Goal: Task Accomplishment & Management: Complete application form

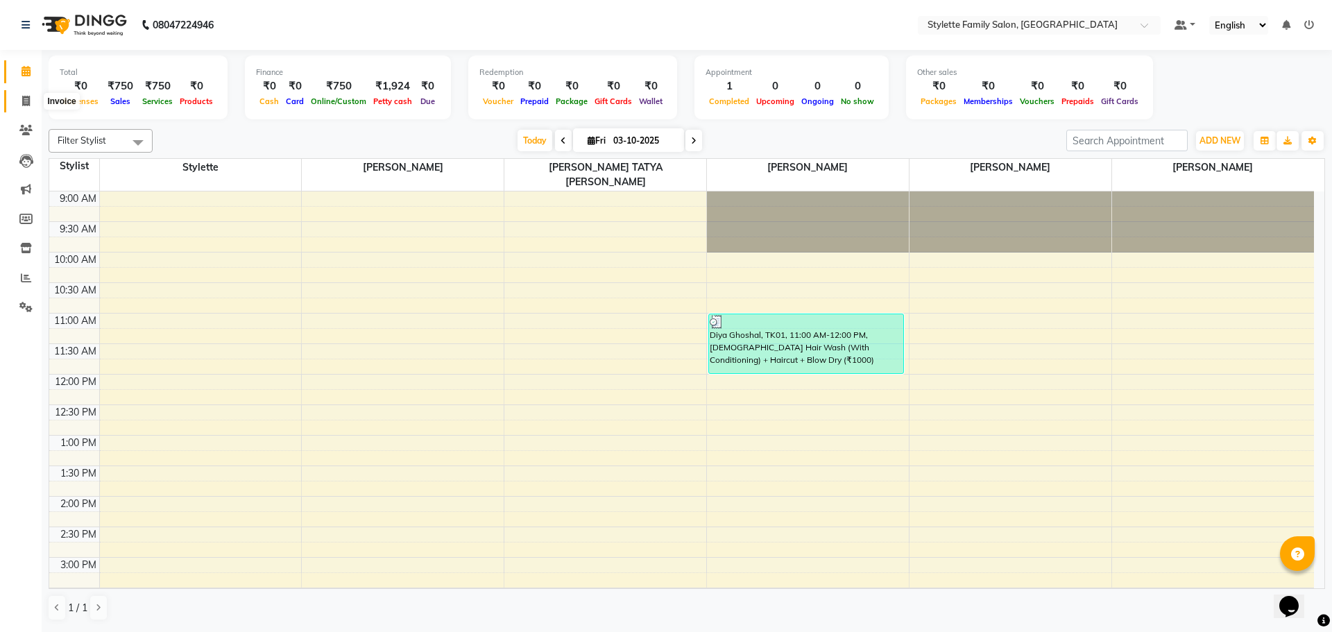
scroll to position [367, 0]
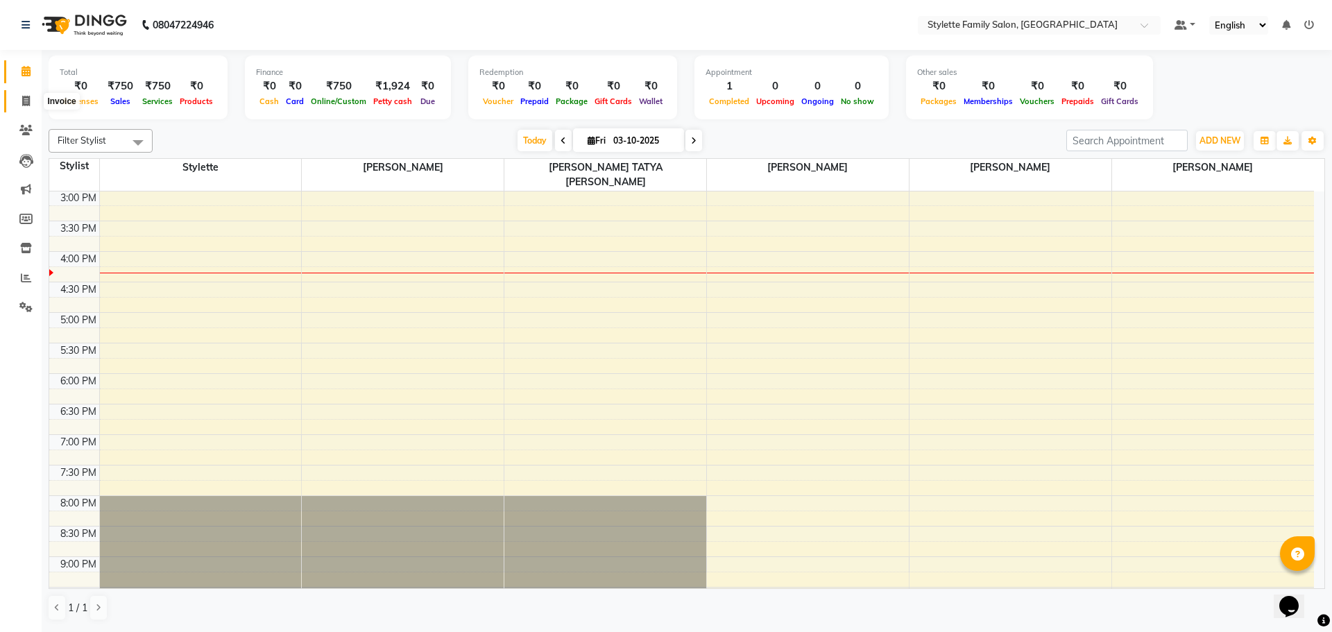
click at [16, 102] on span at bounding box center [26, 102] width 24 height 16
select select "6990"
select select "service"
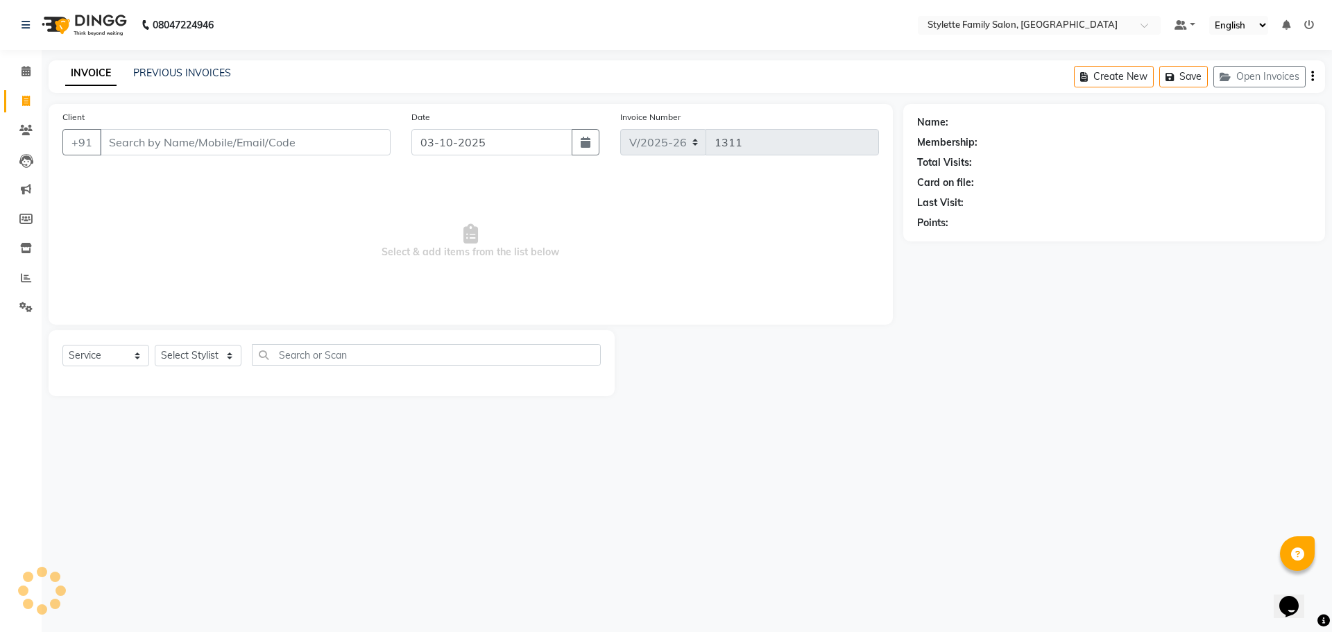
click at [178, 144] on input "Client" at bounding box center [245, 142] width 291 height 26
type input "9012700252"
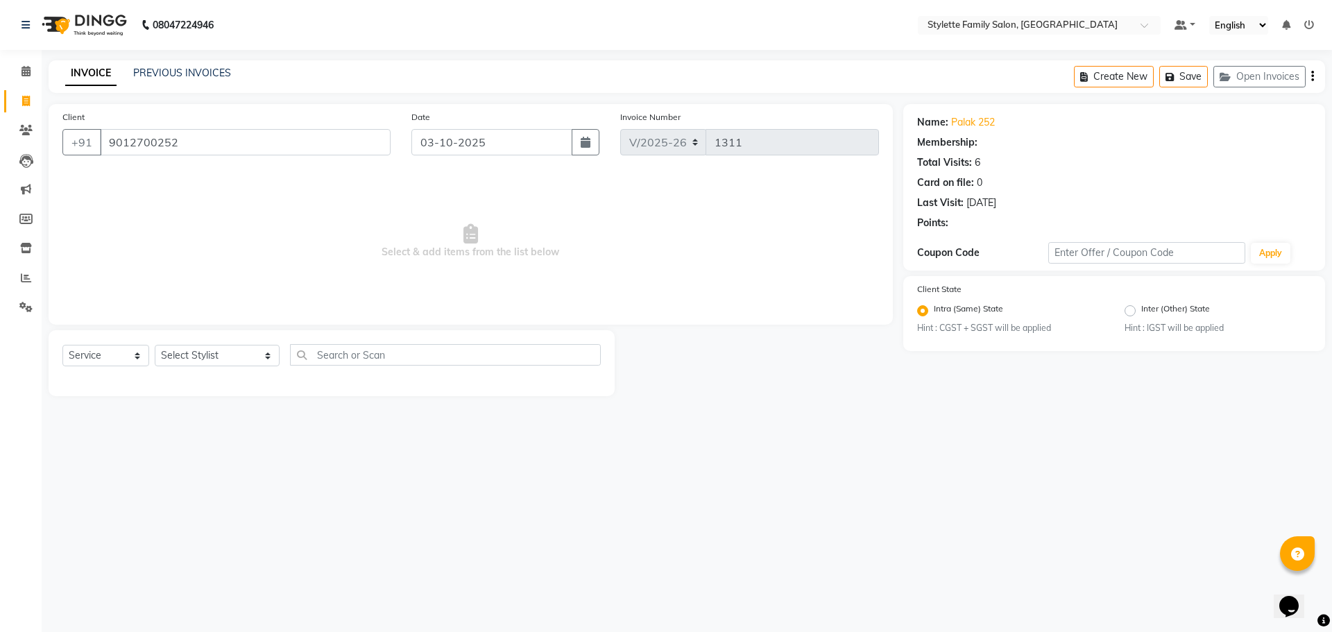
select select "1: Object"
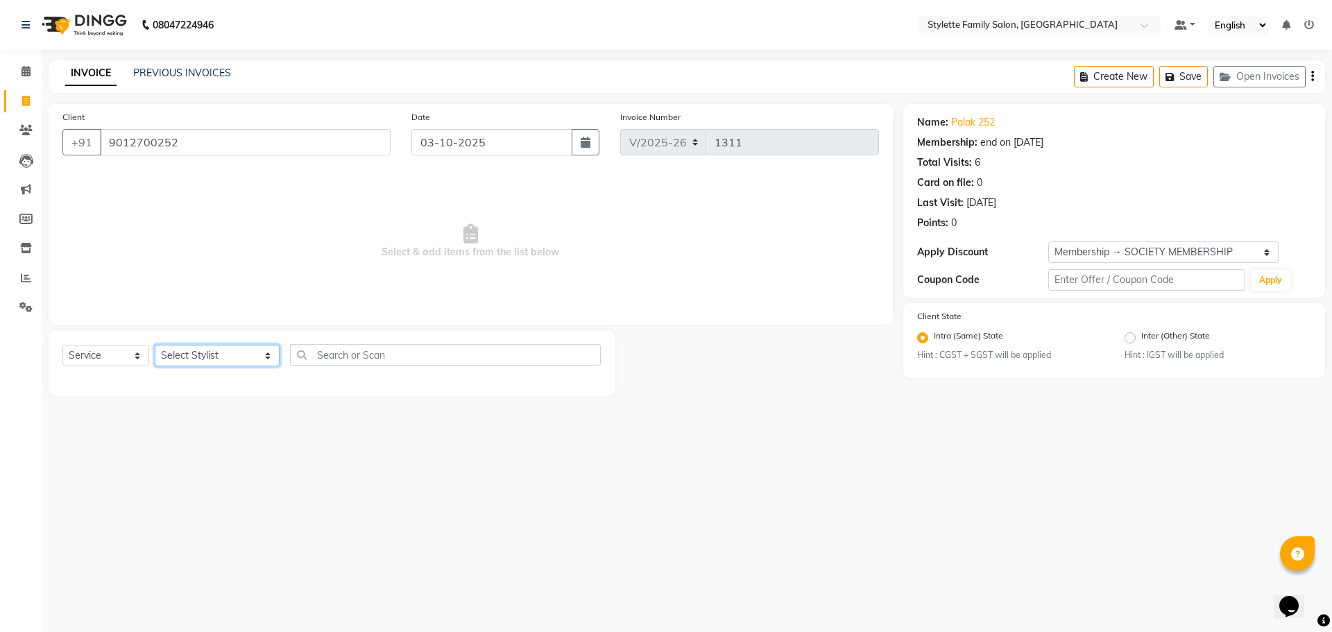
click at [205, 350] on select "Select Stylist Abhishek dhomble KAJAL TUKARAM JADHAV Manager SHRIDHAR SHRIKANT …" at bounding box center [217, 355] width 125 height 21
select select "90340"
click at [155, 345] on select "Select Stylist Abhishek dhomble KAJAL TUKARAM JADHAV Manager SHRIDHAR SHRIKANT …" at bounding box center [217, 355] width 125 height 21
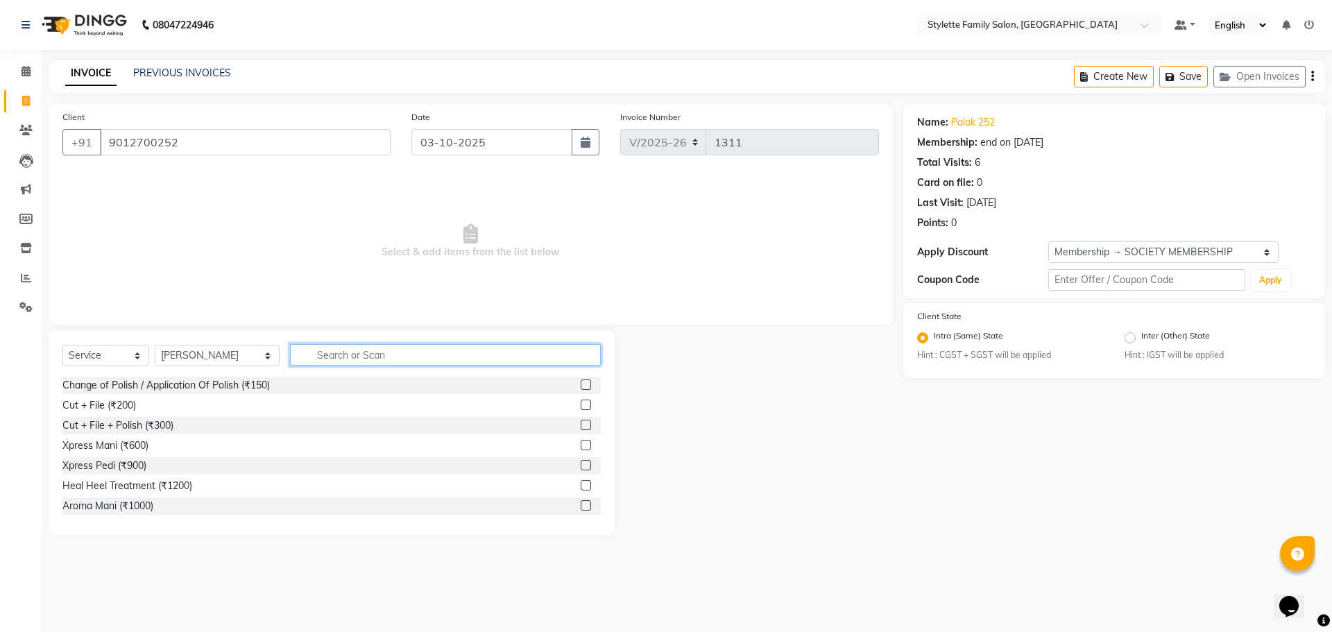
click at [325, 354] on input "text" at bounding box center [445, 354] width 311 height 21
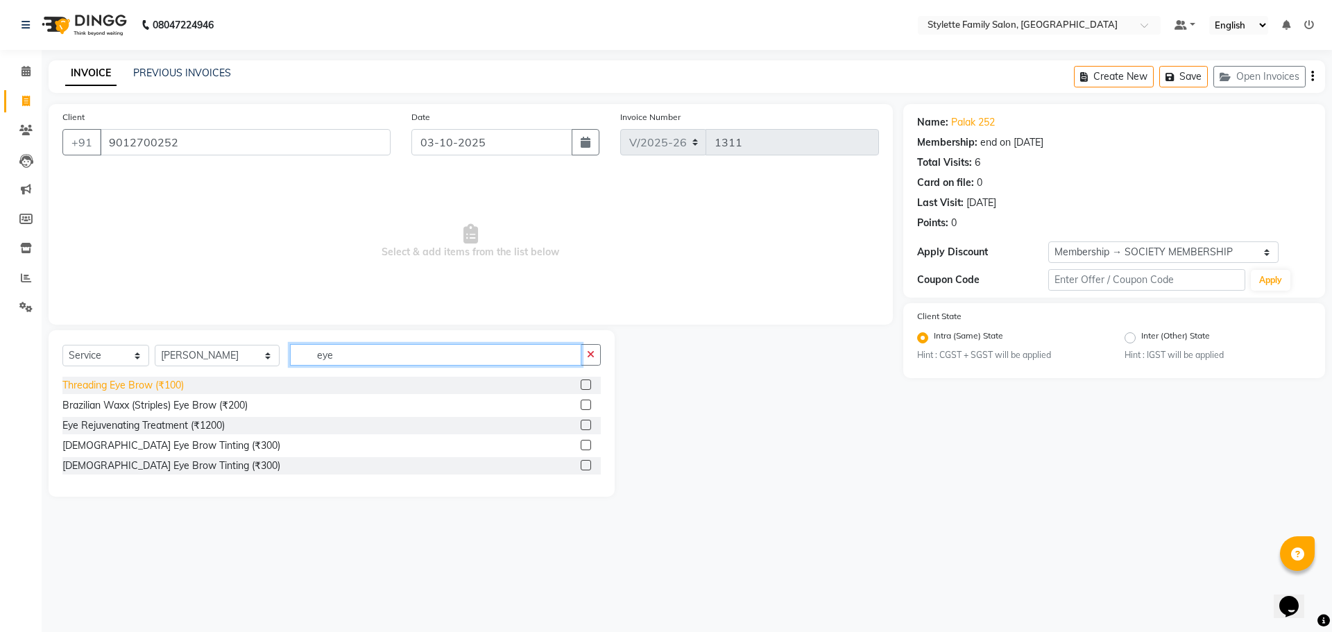
type input "eye"
click at [148, 384] on div "Threading Eye Brow (₹100)" at bounding box center [122, 385] width 121 height 15
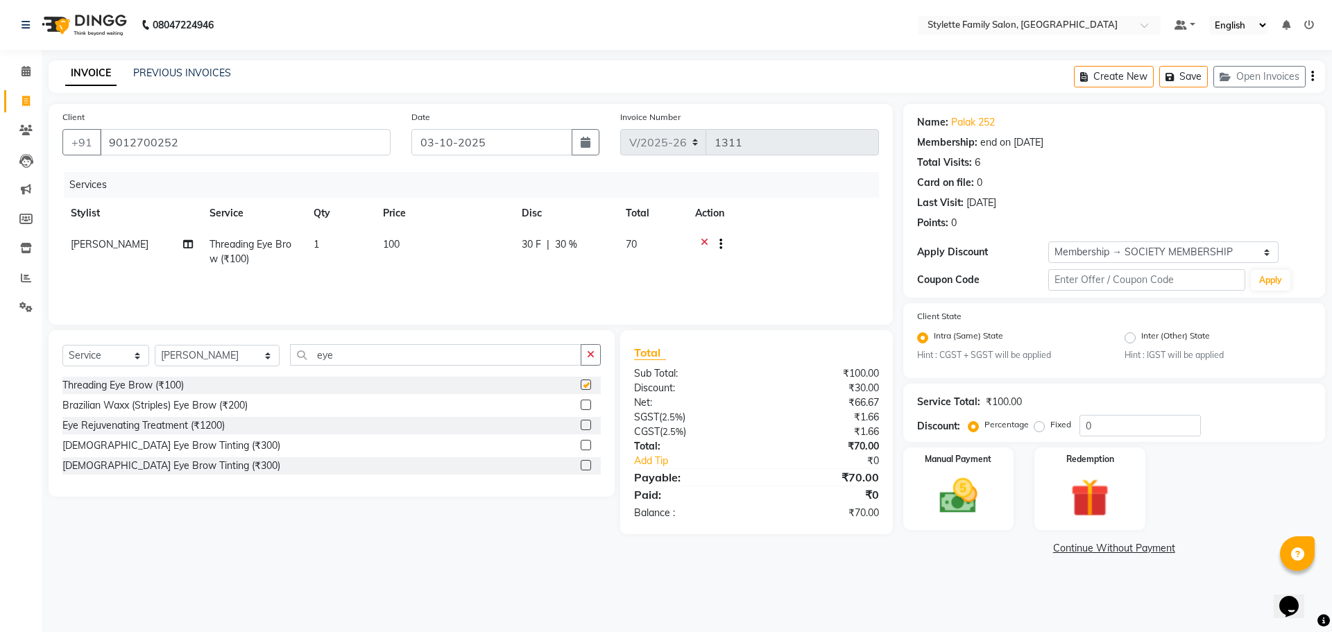
checkbox input "false"
drag, startPoint x: 319, startPoint y: 354, endPoint x: 289, endPoint y: 349, distance: 30.2
click at [291, 350] on input "eye" at bounding box center [435, 354] width 291 height 21
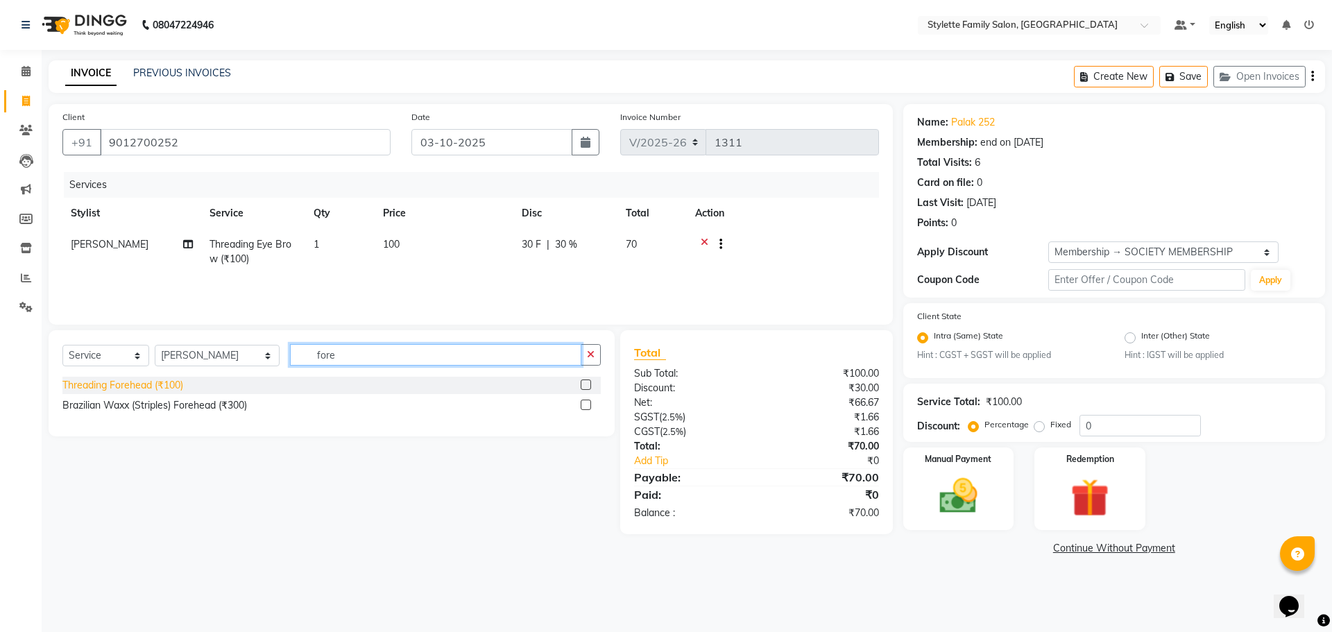
type input "fore"
click at [168, 384] on div "Threading Forehead (₹100)" at bounding box center [122, 385] width 121 height 15
checkbox input "false"
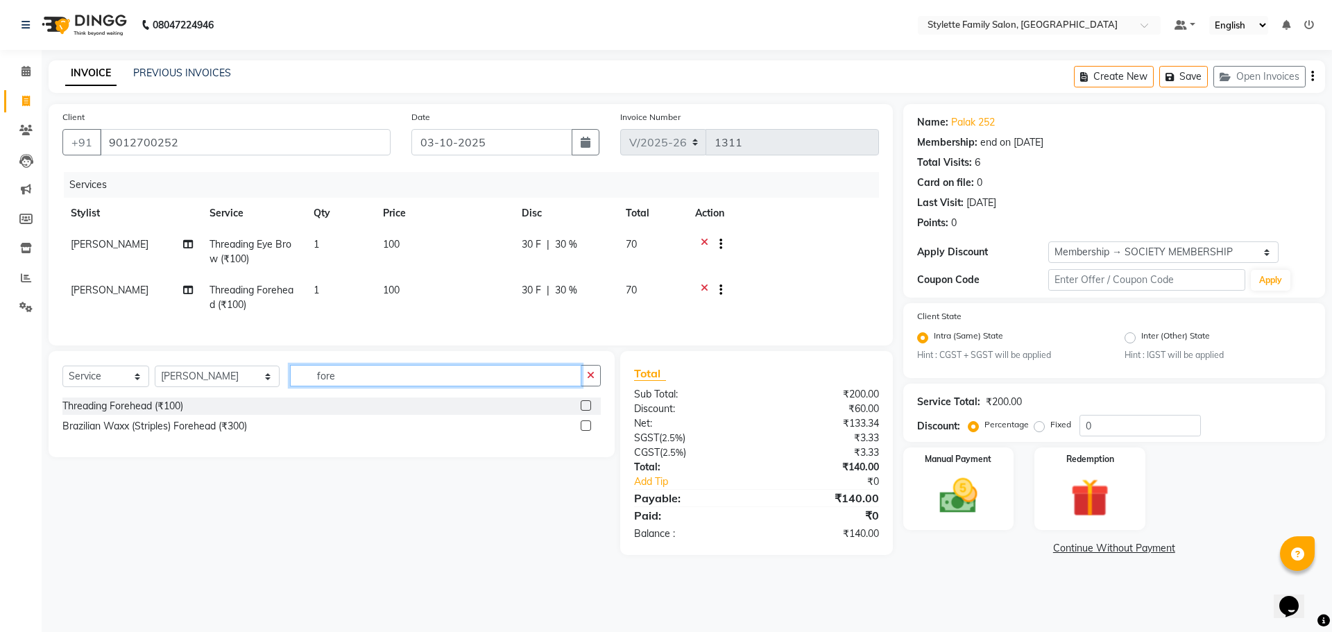
drag, startPoint x: 338, startPoint y: 387, endPoint x: 249, endPoint y: 384, distance: 88.8
click at [252, 388] on div "Select Service Product Membership Package Voucher Prepaid Gift Card Select Styl…" at bounding box center [331, 381] width 538 height 33
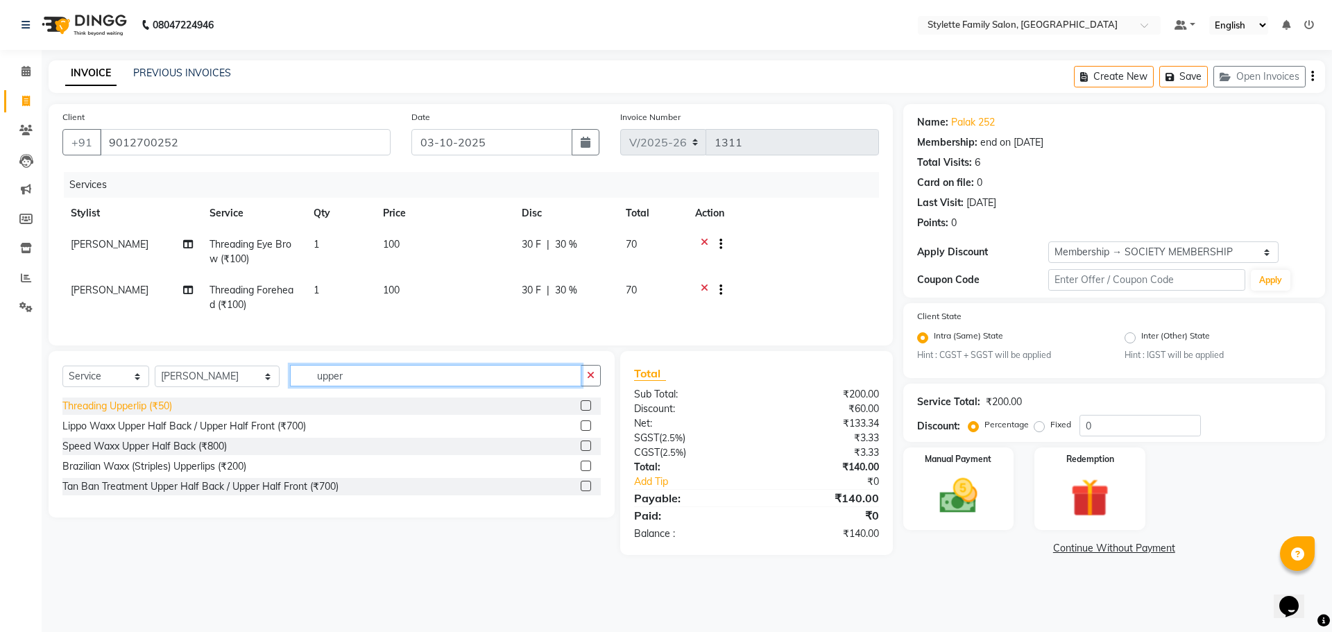
type input "upper"
click at [144, 413] on div "Threading Upperlip (₹50)" at bounding box center [117, 406] width 110 height 15
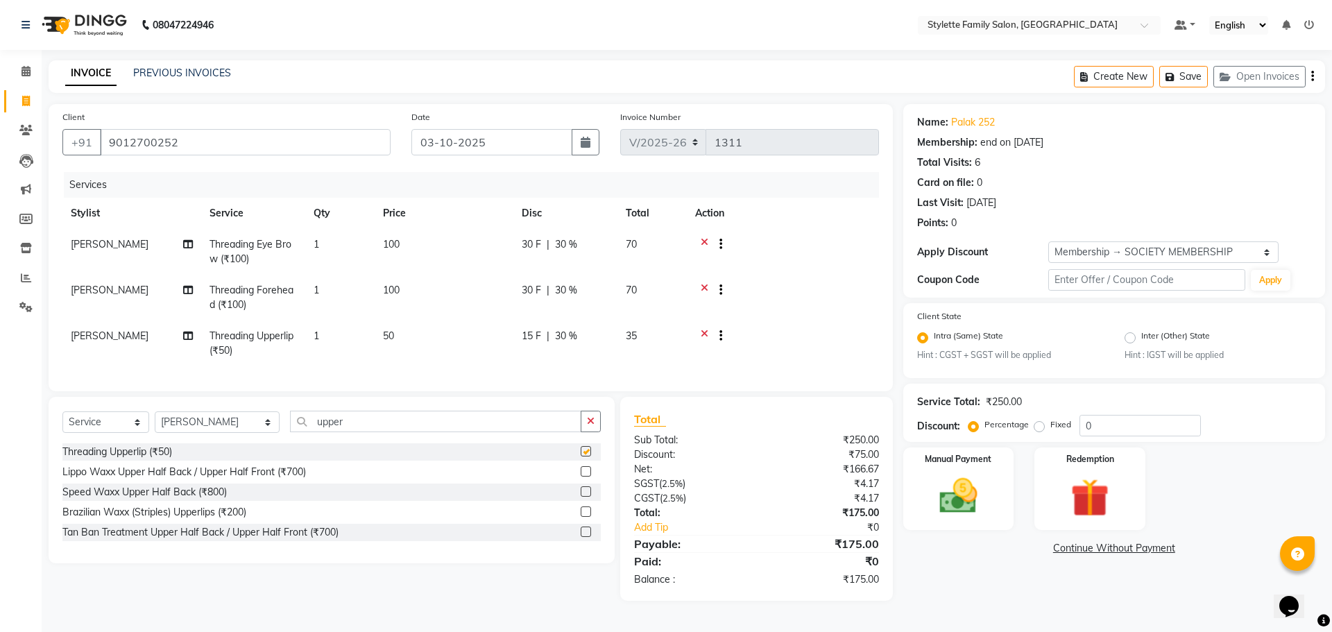
checkbox input "false"
drag, startPoint x: 284, startPoint y: 438, endPoint x: 261, endPoint y: 433, distance: 24.1
click at [263, 438] on div "Select Service Product Membership Package Voucher Prepaid Gift Card Select Styl…" at bounding box center [331, 427] width 538 height 33
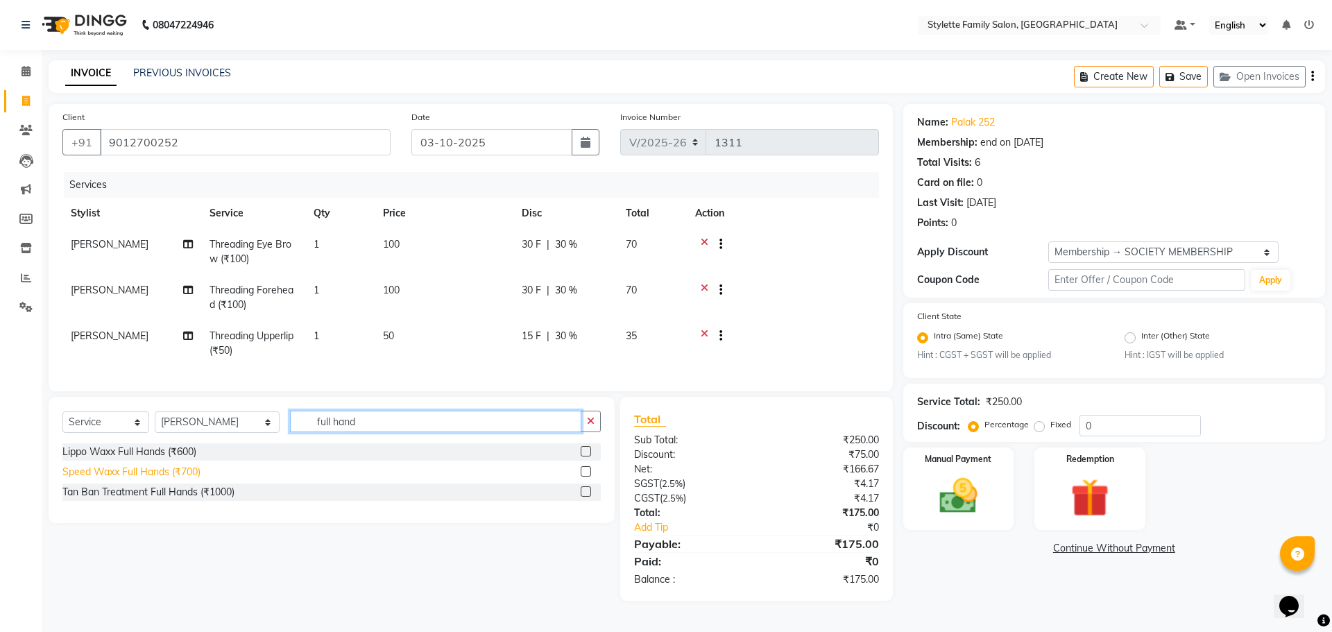
type input "full hand"
click at [164, 479] on div "Speed Waxx Full Hands (₹700)" at bounding box center [131, 472] width 138 height 15
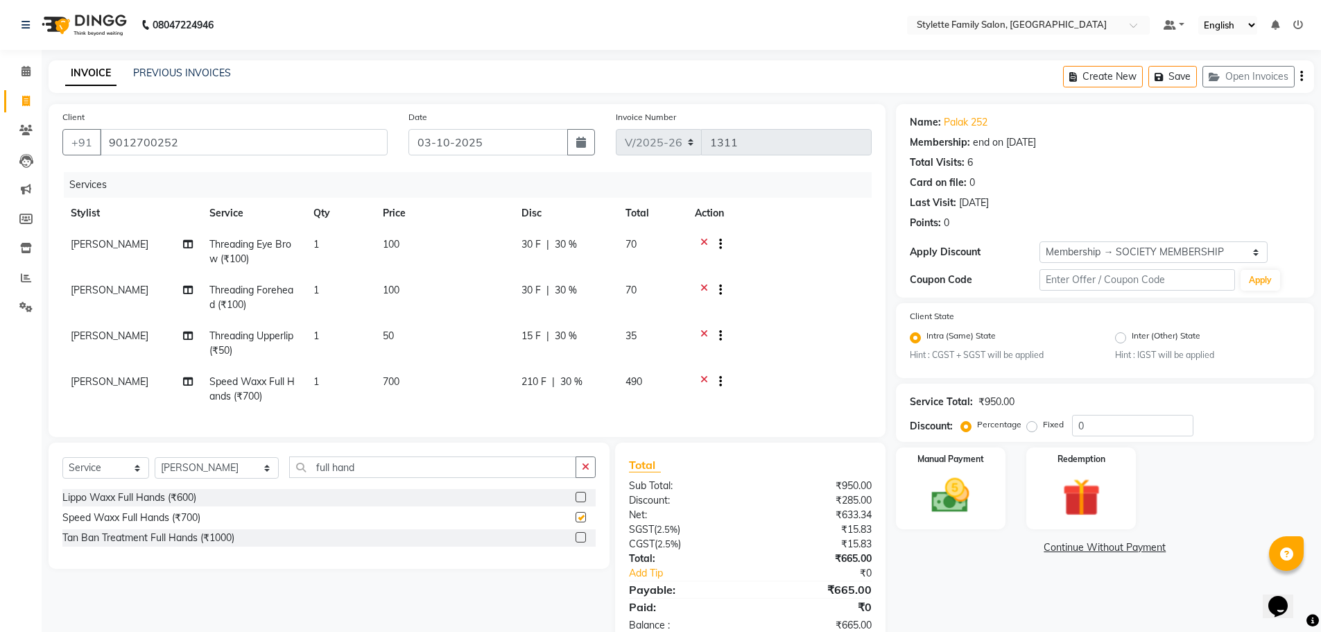
checkbox input "false"
drag, startPoint x: 345, startPoint y: 478, endPoint x: 243, endPoint y: 484, distance: 102.1
click at [243, 484] on div "Select Service Product Membership Package Voucher Prepaid Gift Card Select Styl…" at bounding box center [328, 472] width 533 height 33
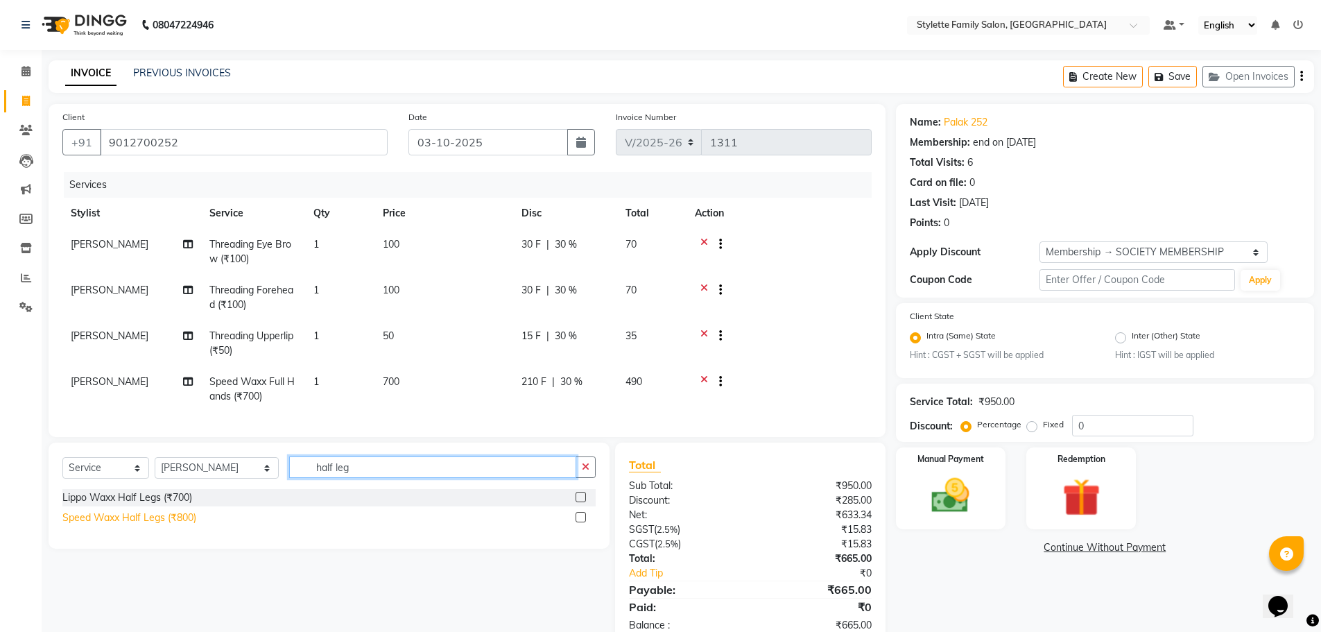
type input "half leg"
click at [149, 525] on div "Speed Waxx Half Legs (₹800)" at bounding box center [129, 517] width 134 height 15
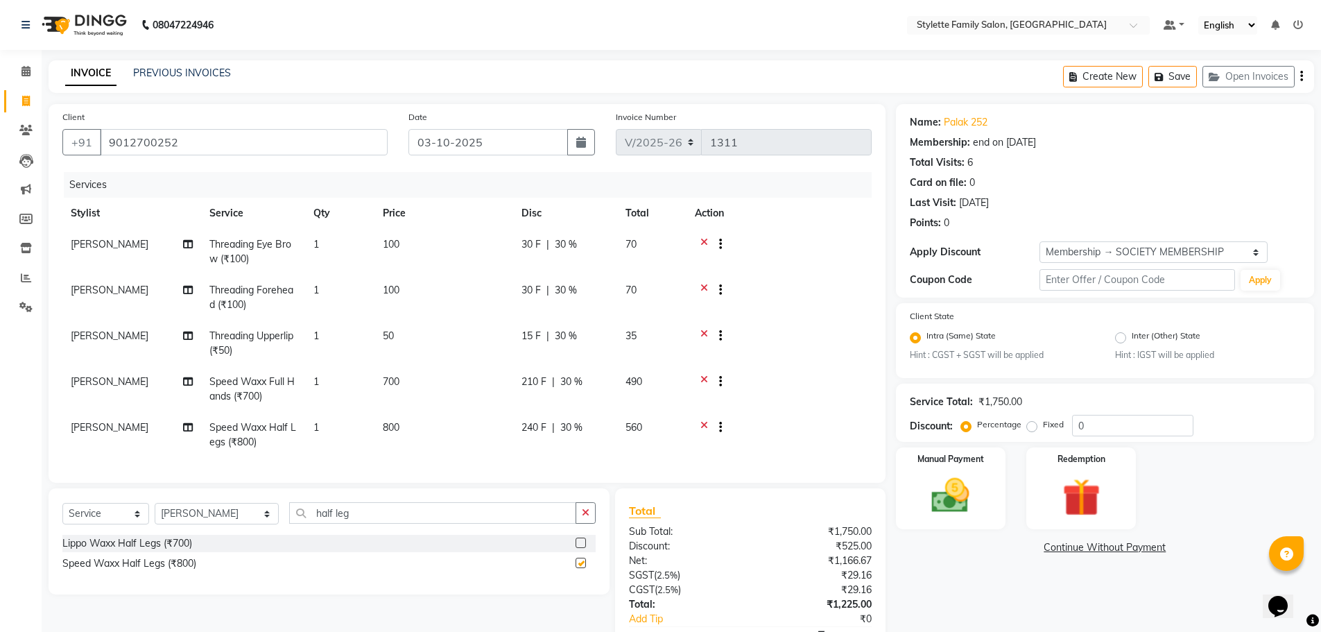
checkbox input "false"
drag, startPoint x: 336, startPoint y: 523, endPoint x: 248, endPoint y: 526, distance: 88.1
click at [248, 526] on div "Select Service Product Membership Package Voucher Prepaid Gift Card Select Styl…" at bounding box center [328, 518] width 533 height 33
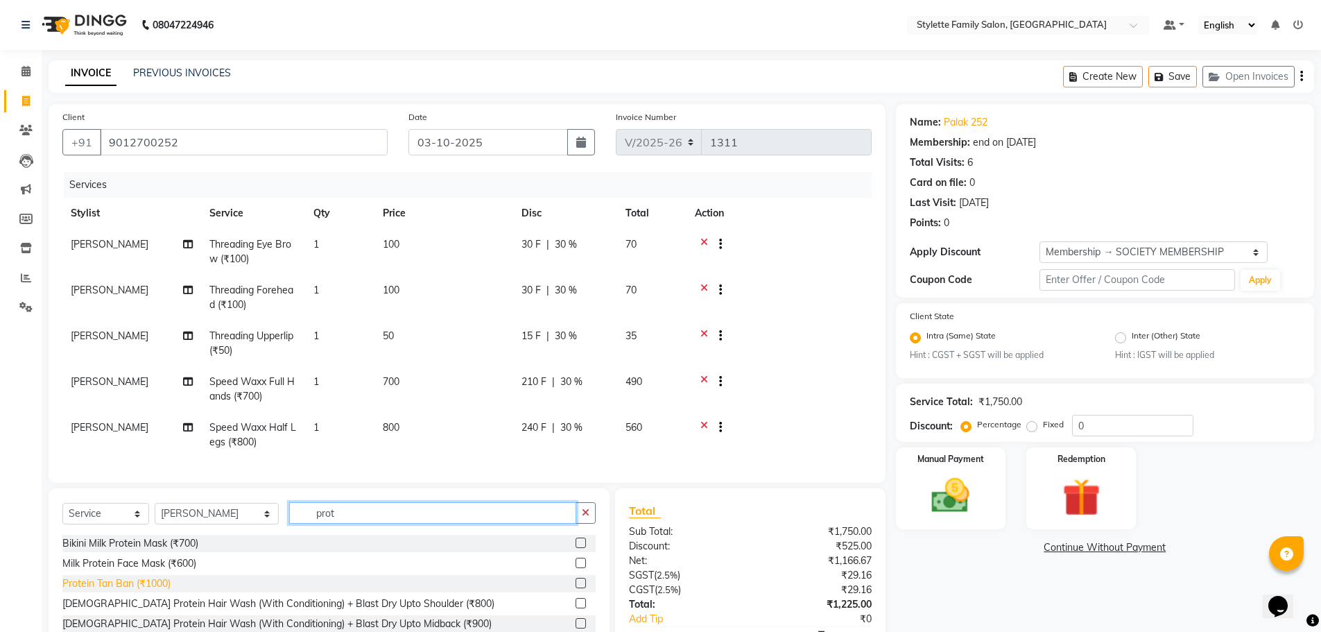
type input "prot"
click at [144, 591] on div "Protein Tan Ban (₹1000)" at bounding box center [116, 583] width 108 height 15
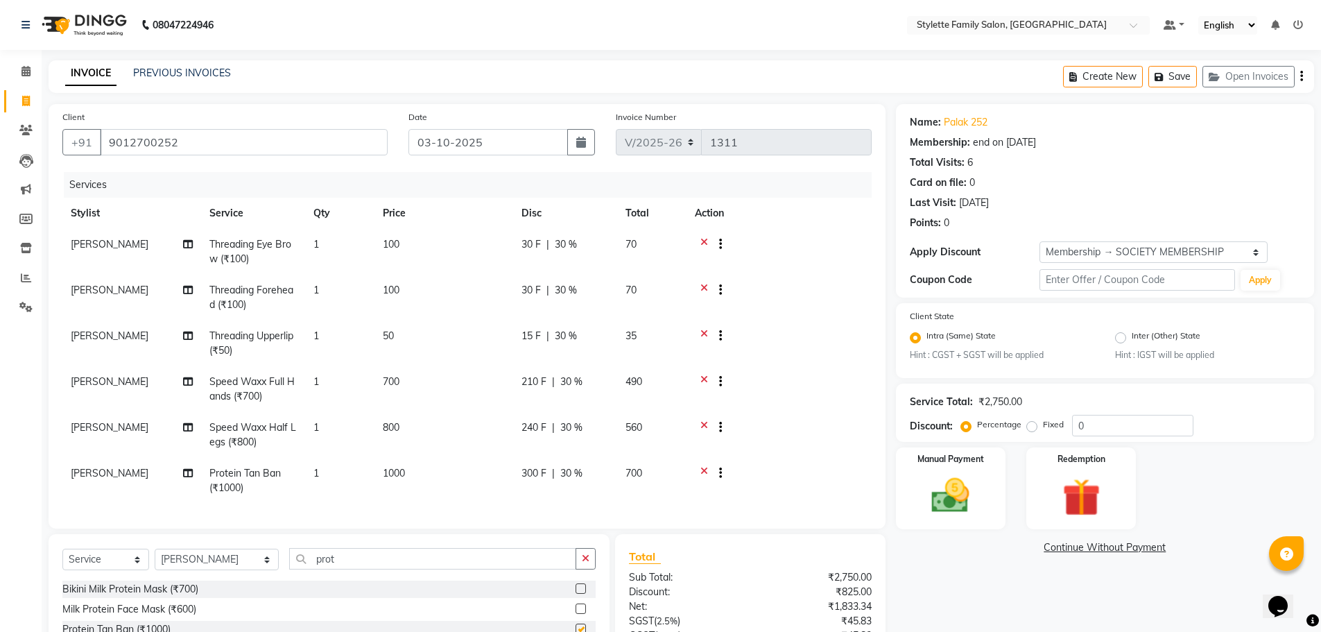
checkbox input "false"
drag, startPoint x: 314, startPoint y: 567, endPoint x: 259, endPoint y: 571, distance: 54.9
click at [259, 571] on div "Select Service Product Membership Package Voucher Prepaid Gift Card Select Styl…" at bounding box center [328, 564] width 533 height 33
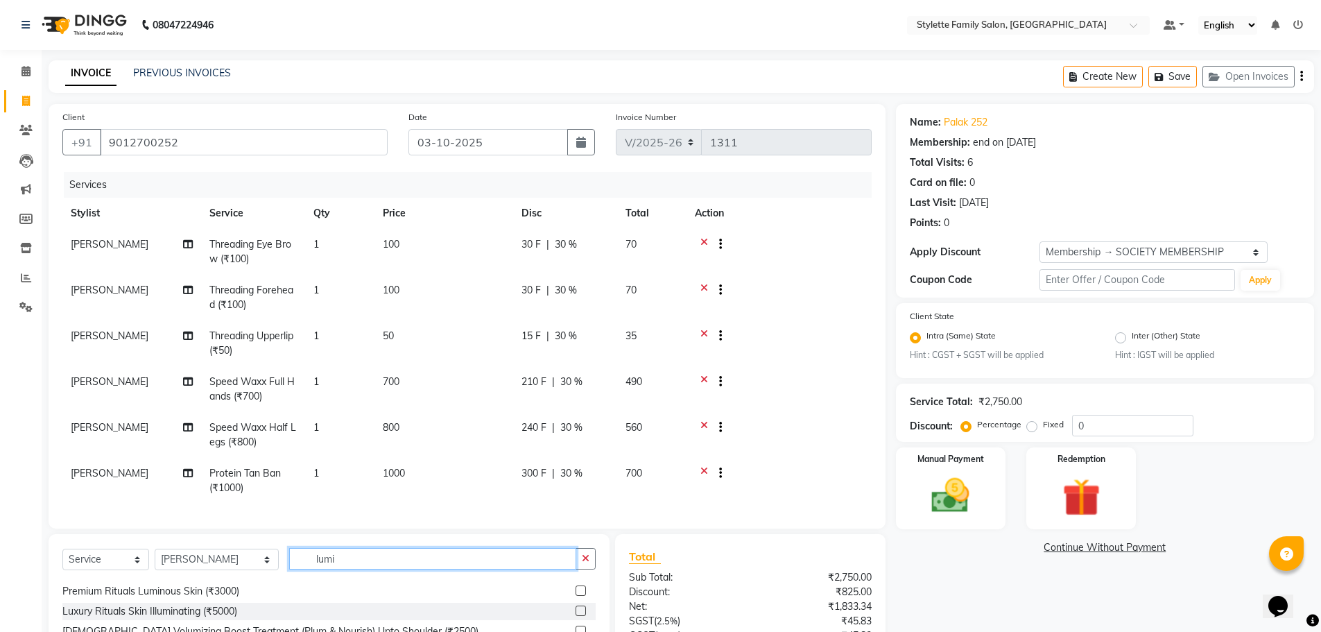
scroll to position [132, 0]
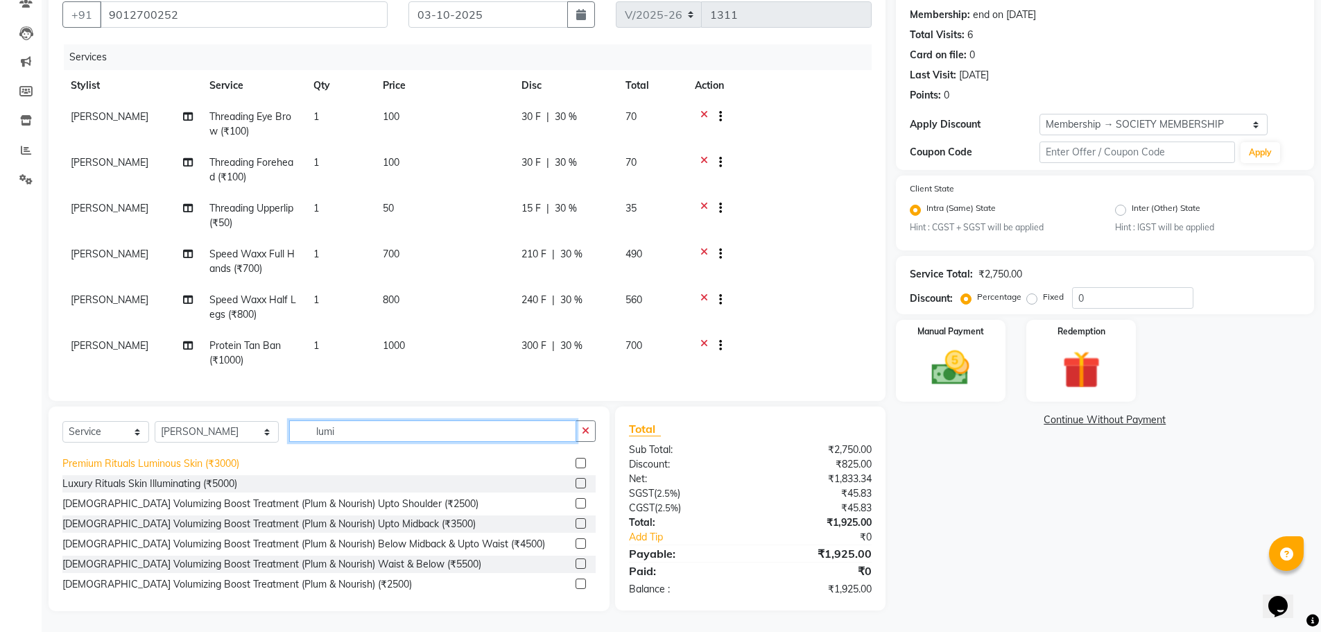
type input "lumi"
click at [182, 465] on div "Premium Rituals Luminous Skin (₹3000)" at bounding box center [150, 463] width 177 height 15
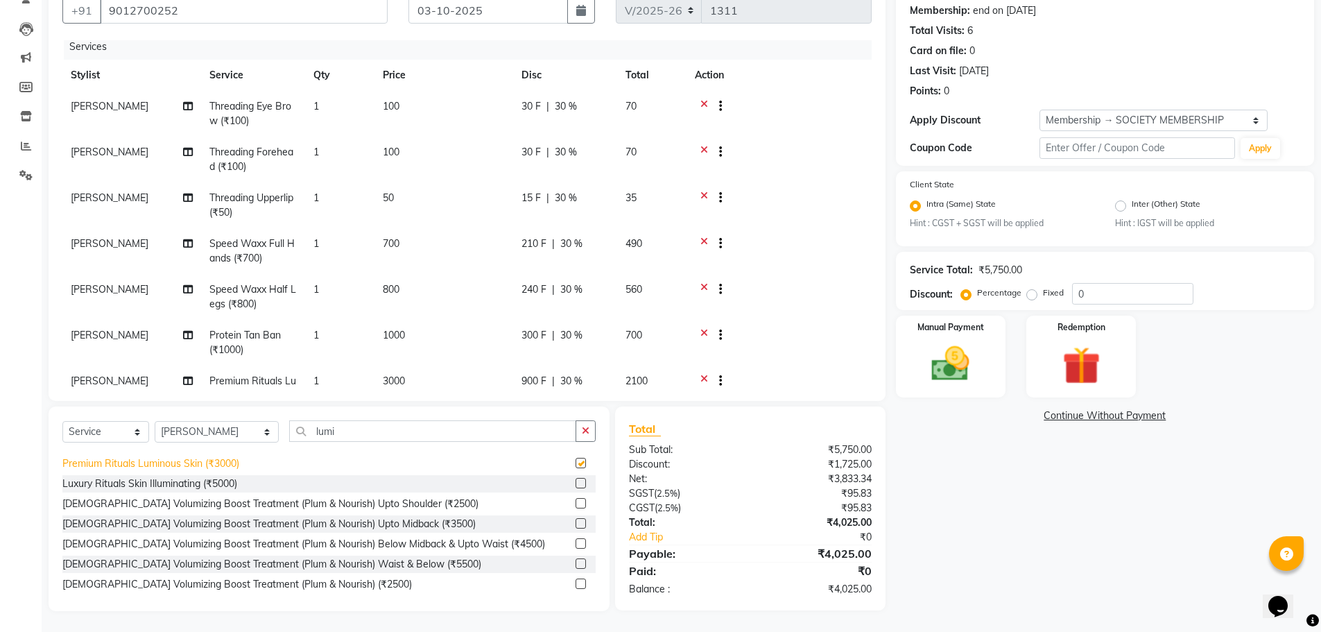
checkbox input "false"
click at [567, 107] on span "30 %" at bounding box center [566, 106] width 22 height 15
select select "90340"
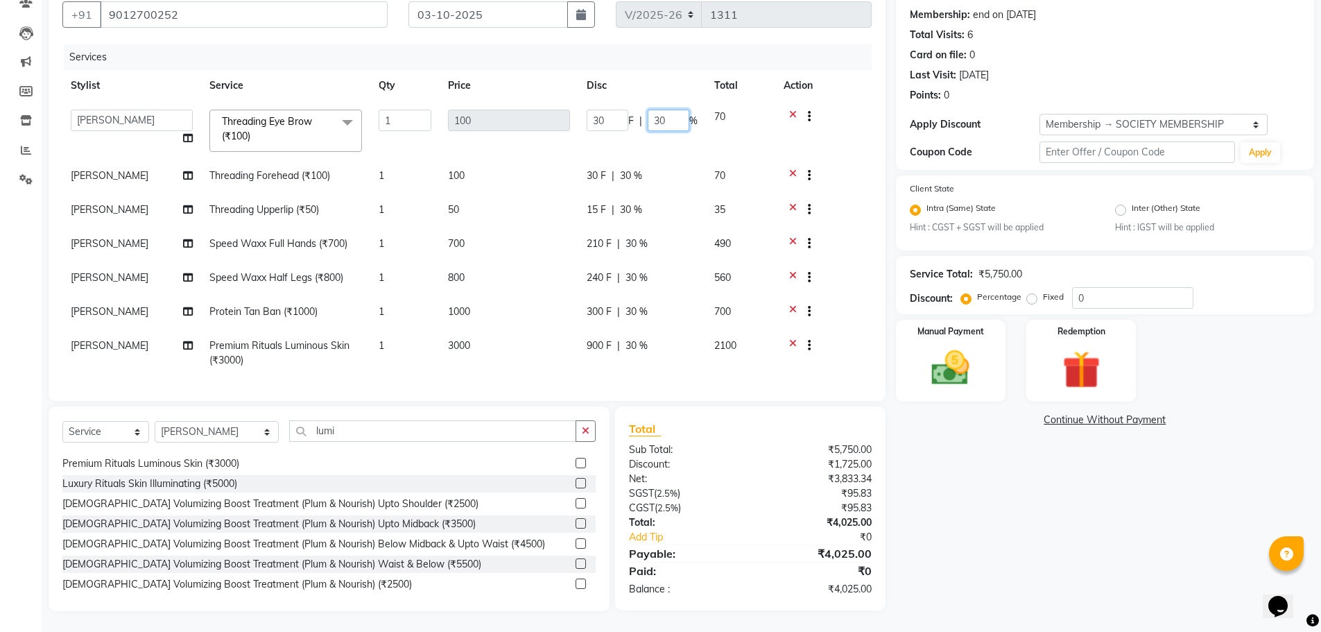
drag, startPoint x: 668, startPoint y: 110, endPoint x: 638, endPoint y: 112, distance: 29.9
click at [638, 112] on div "30 F | 30 %" at bounding box center [642, 120] width 111 height 21
type input "40"
click at [628, 133] on tr "Abhishek dhomble KAJAL TUKARAM JADHAV Manager SHRIDHAR SHRIKANT YADAV Stylette …" at bounding box center [466, 130] width 809 height 59
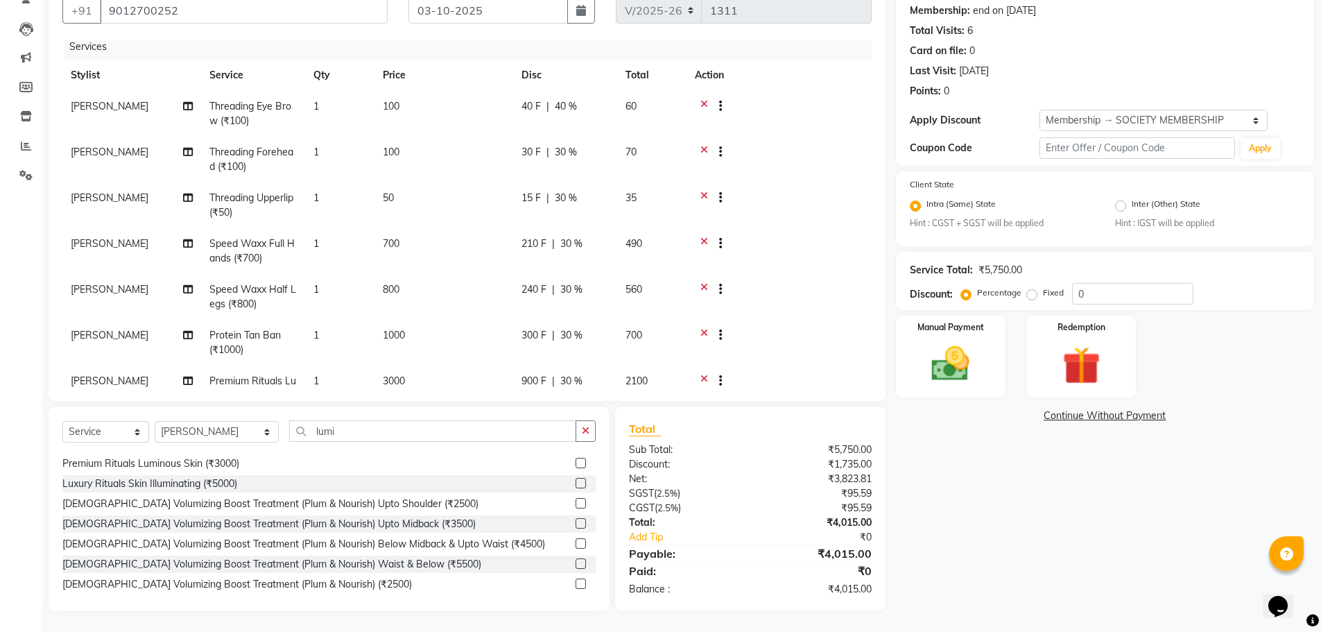
click at [565, 150] on span "30 %" at bounding box center [566, 152] width 22 height 15
select select "90340"
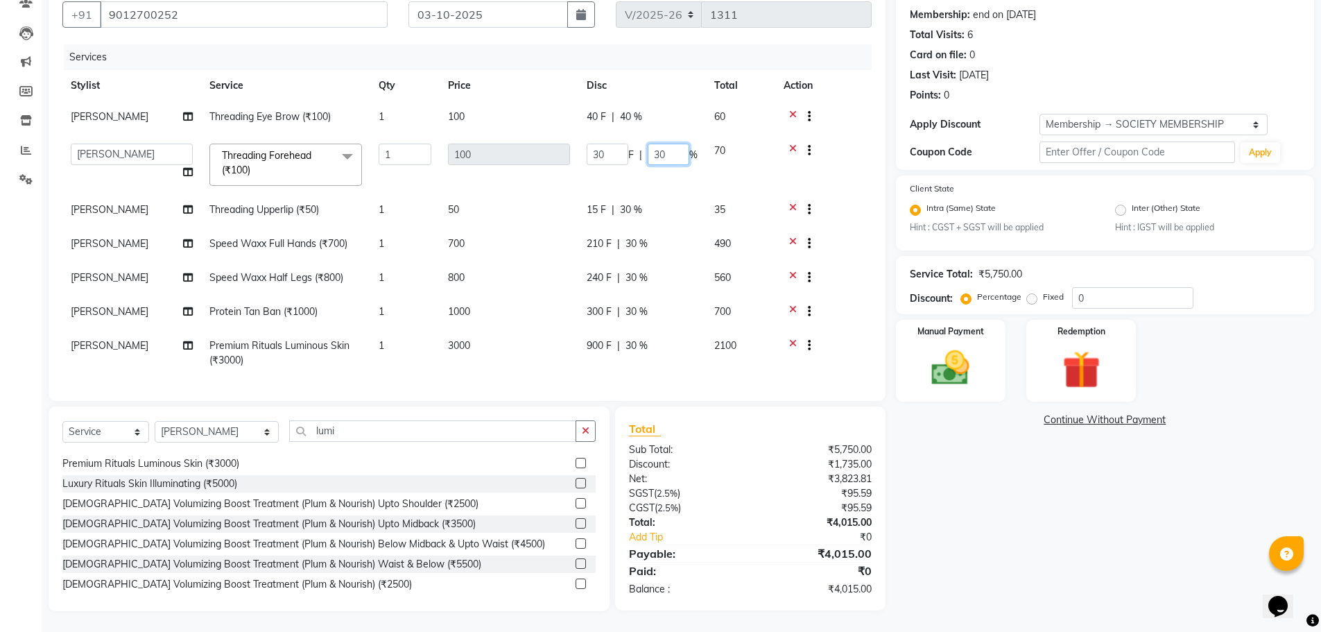
drag, startPoint x: 675, startPoint y: 156, endPoint x: 639, endPoint y: 156, distance: 36.1
click at [639, 156] on div "30 F | 30 %" at bounding box center [642, 154] width 111 height 21
type input "40"
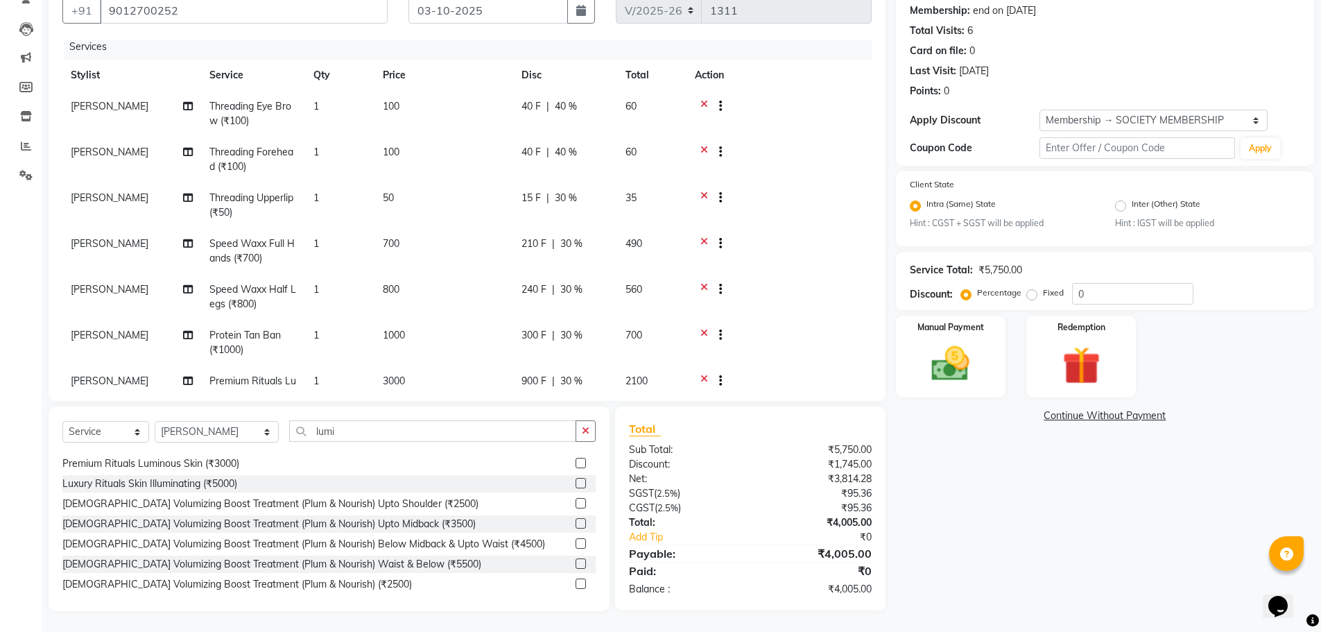
click at [619, 185] on tbody "KAJAL TUKARAM JADHAV Threading Eye Brow (₹100) 1 100 40 F | 40 % 60 KAJAL TUKAR…" at bounding box center [466, 258] width 809 height 335
click at [564, 196] on span "30 %" at bounding box center [566, 198] width 22 height 15
select select "90340"
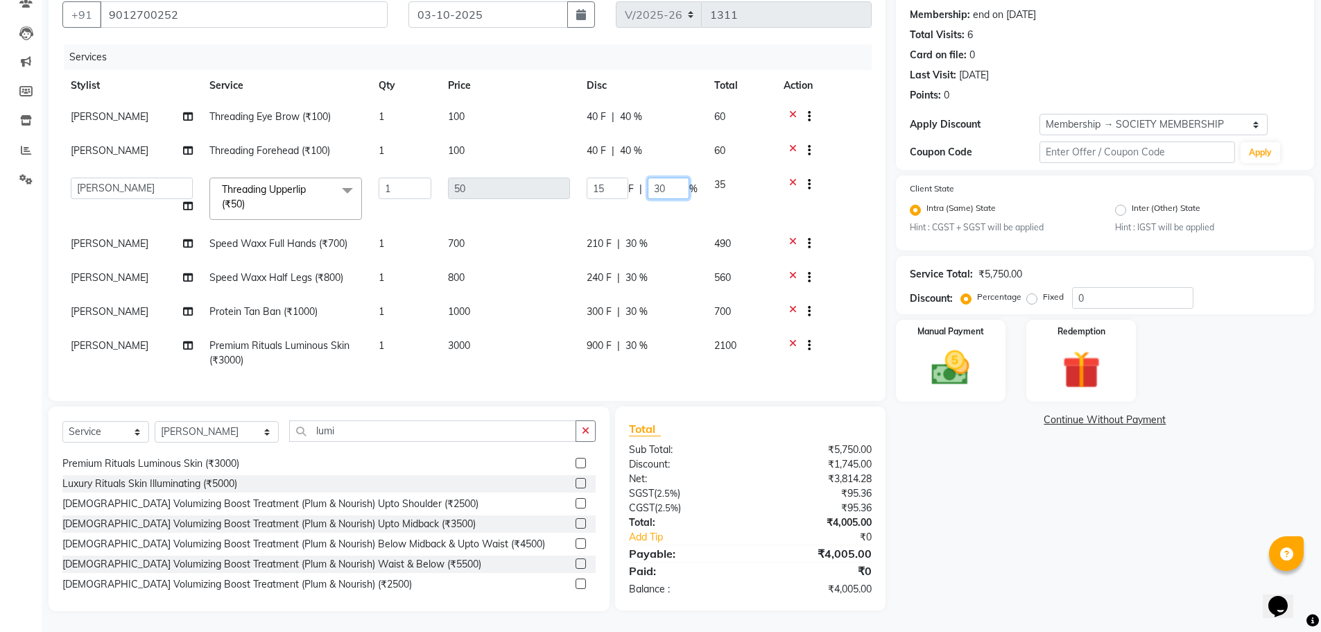
drag, startPoint x: 668, startPoint y: 201, endPoint x: 653, endPoint y: 202, distance: 14.6
click at [653, 199] on input "30" at bounding box center [669, 188] width 42 height 21
type input "40"
click at [623, 236] on tbody "KAJAL TUKARAM JADHAV Threading Eye Brow (₹100) 1 100 40 F | 40 % 60 KAJAL TUKAR…" at bounding box center [466, 238] width 809 height 275
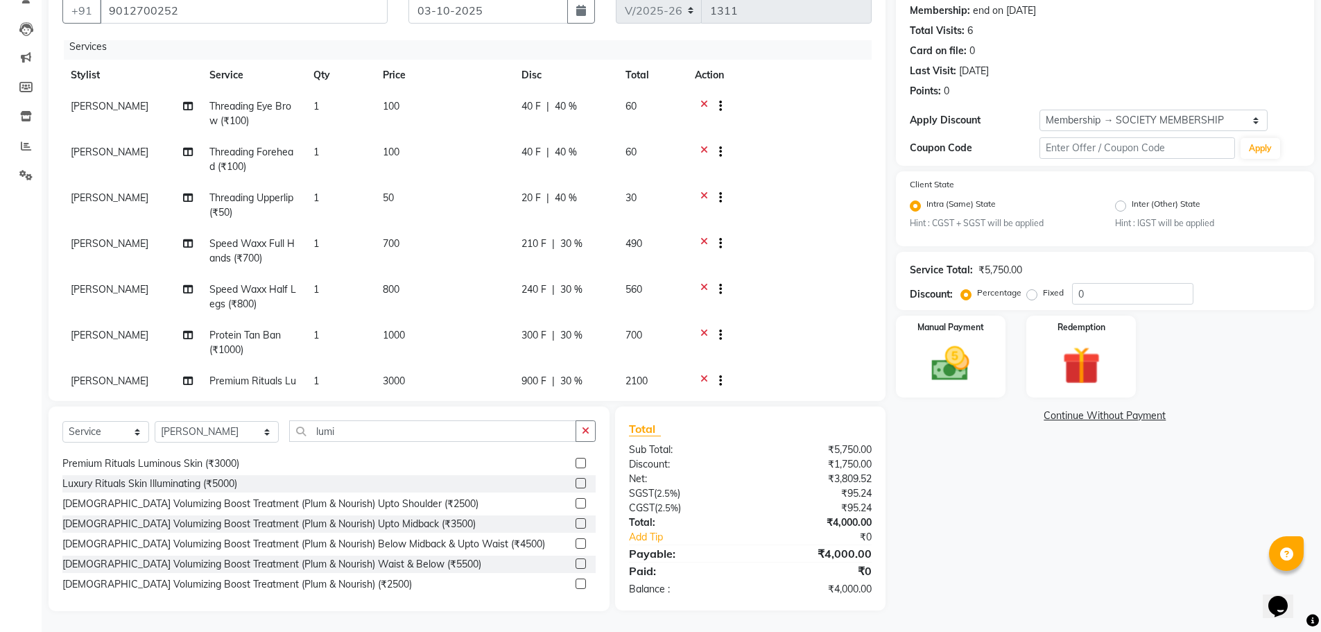
click at [574, 239] on span "30 %" at bounding box center [571, 243] width 22 height 15
select select "90340"
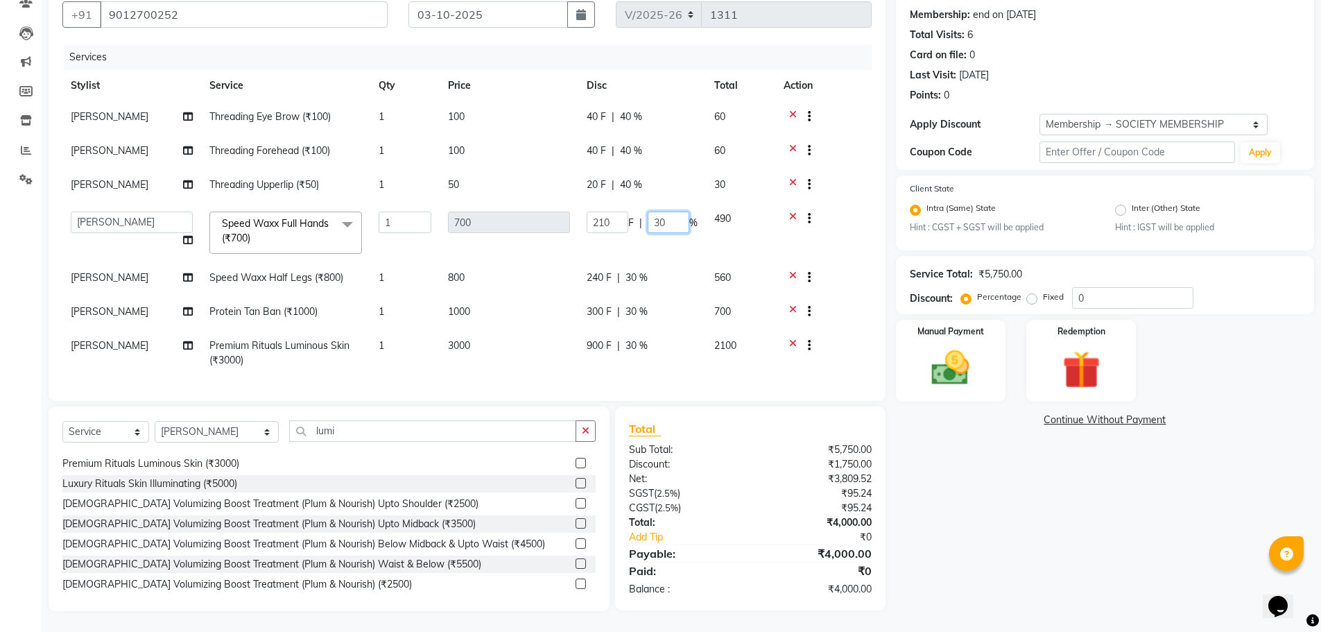
drag, startPoint x: 666, startPoint y: 250, endPoint x: 624, endPoint y: 250, distance: 42.3
click at [624, 233] on div "210 F | 30 %" at bounding box center [642, 222] width 111 height 21
type input "40"
click at [618, 285] on tbody "KAJAL TUKARAM JADHAV Threading Eye Brow (₹100) 1 100 40 F | 40 % 60 KAJAL TUKAR…" at bounding box center [466, 238] width 809 height 275
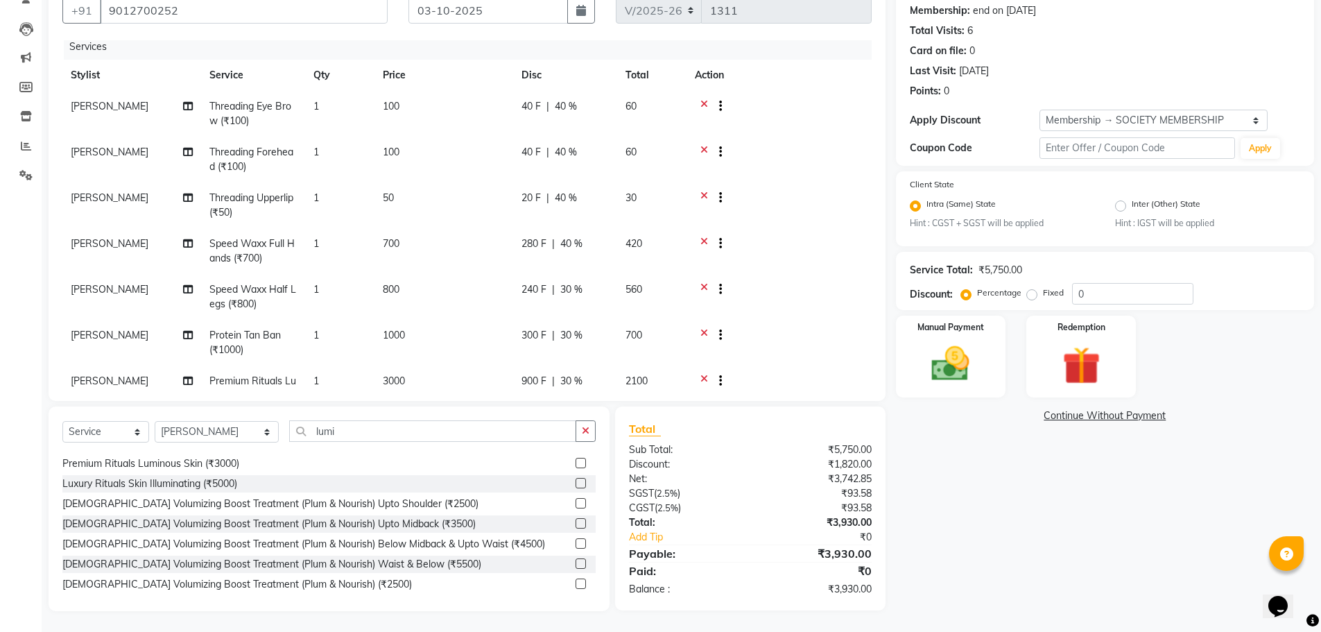
click at [571, 288] on span "30 %" at bounding box center [571, 289] width 22 height 15
select select "90340"
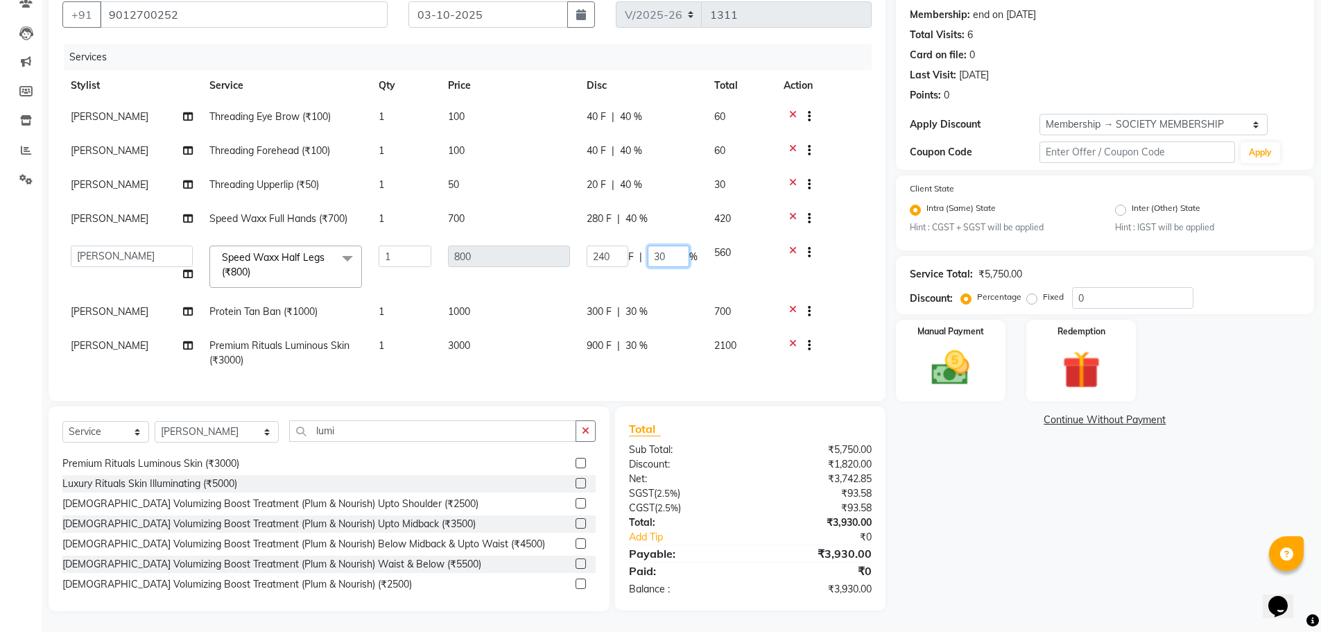
drag, startPoint x: 669, startPoint y: 290, endPoint x: 646, endPoint y: 292, distance: 22.3
click at [646, 267] on div "240 F | 30 %" at bounding box center [642, 255] width 111 height 21
type input "40"
click at [613, 320] on tbody "KAJAL TUKARAM JADHAV Threading Eye Brow (₹100) 1 100 40 F | 40 % 60 KAJAL TUKAR…" at bounding box center [466, 238] width 809 height 275
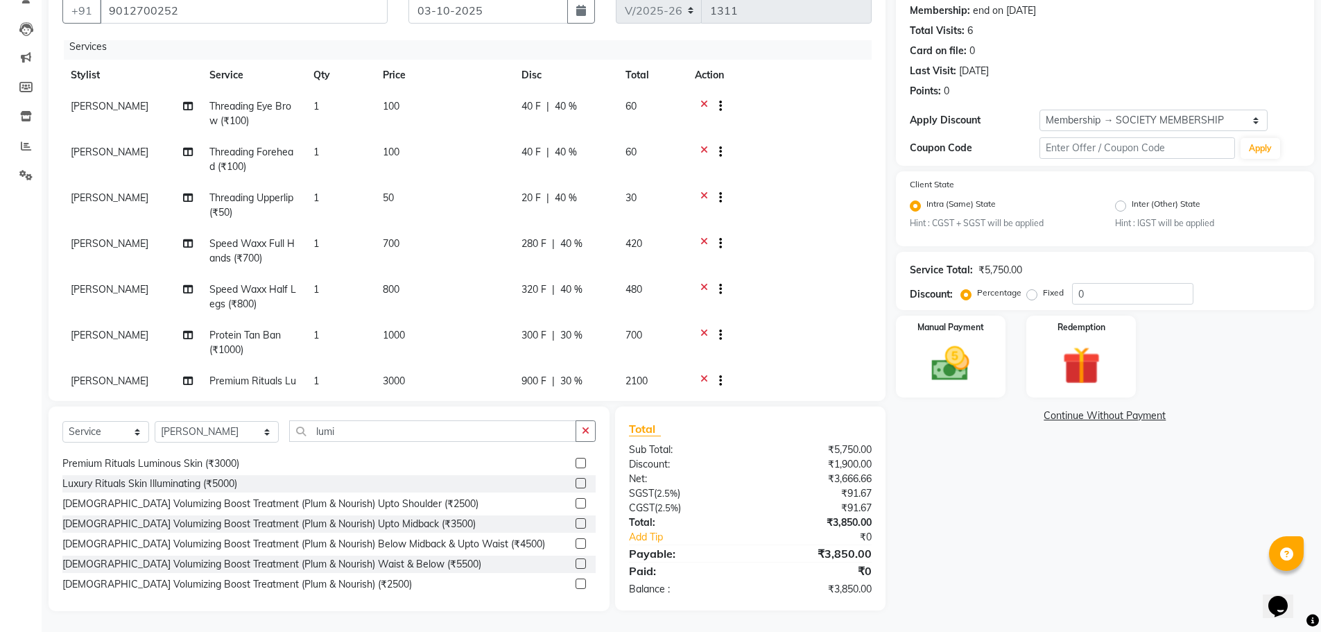
click at [565, 335] on span "30 %" at bounding box center [571, 335] width 22 height 15
select select "90340"
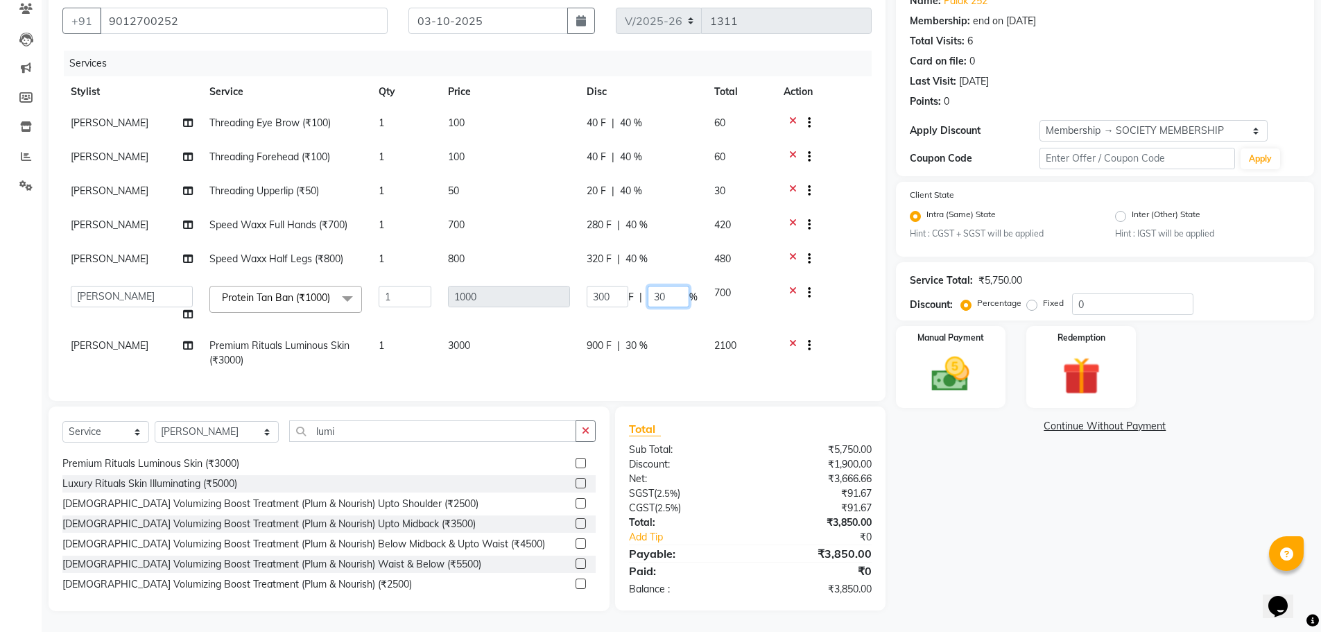
drag, startPoint x: 668, startPoint y: 338, endPoint x: 653, endPoint y: 339, distance: 14.6
click at [653, 307] on input "30" at bounding box center [669, 296] width 42 height 21
type input "40"
click at [630, 330] on tr "Abhishek dhomble KAJAL TUKARAM JADHAV Manager SHRIDHAR SHRIKANT YADAV Stylette …" at bounding box center [466, 303] width 809 height 53
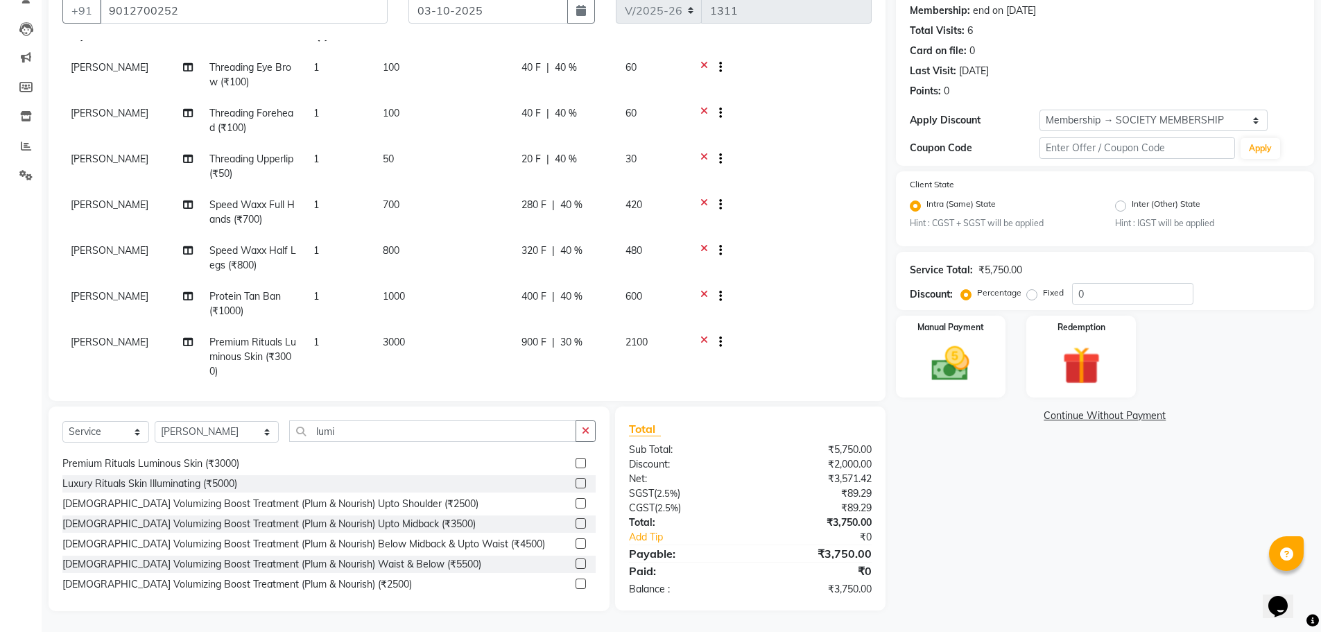
scroll to position [67, 0]
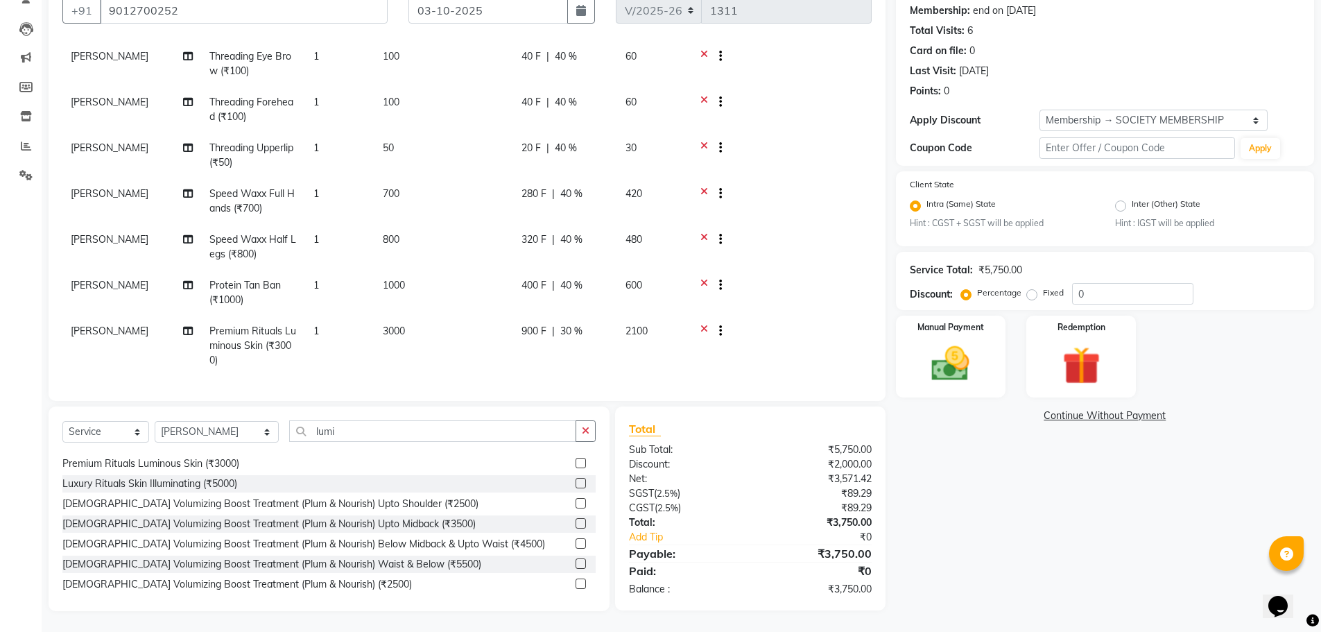
click at [568, 324] on span "30 %" at bounding box center [571, 331] width 22 height 15
select select "90340"
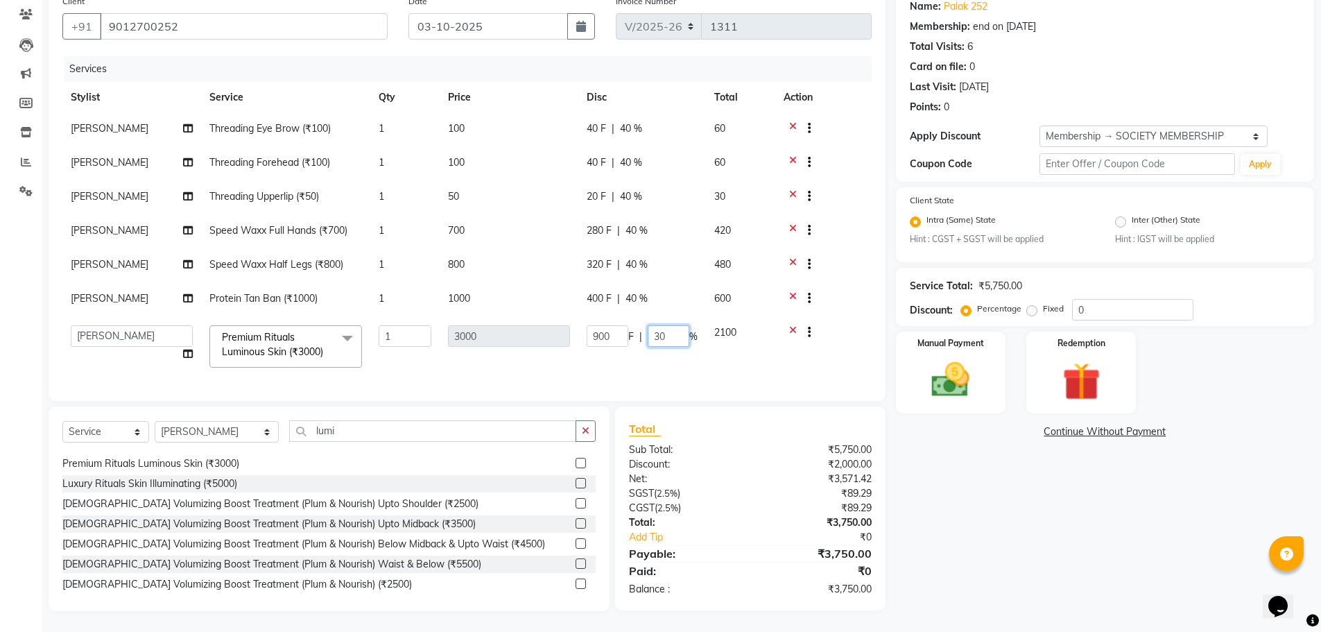
drag, startPoint x: 663, startPoint y: 325, endPoint x: 648, endPoint y: 324, distance: 14.6
click at [648, 325] on input "30" at bounding box center [669, 335] width 42 height 21
type input "40"
click at [619, 355] on tr "Abhishek dhomble KAJAL TUKARAM JADHAV Manager SHRIDHAR SHRIKANT YADAV Stylette …" at bounding box center [466, 346] width 809 height 59
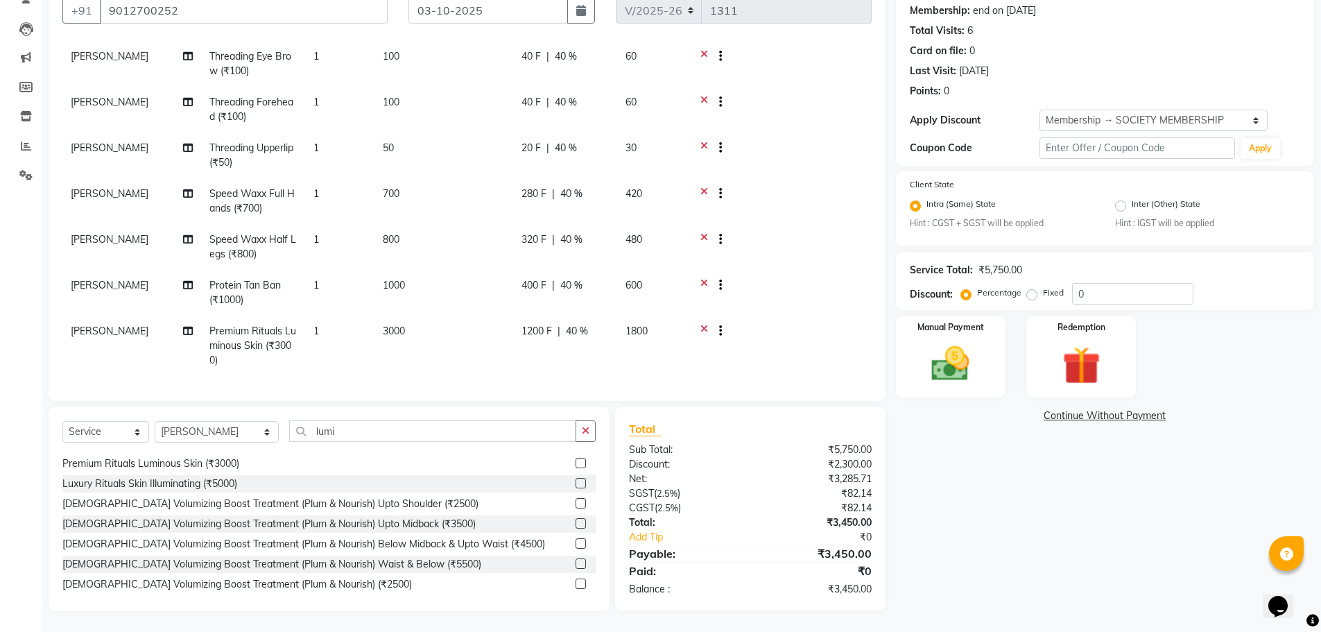
scroll to position [67, 0]
click at [939, 364] on img at bounding box center [951, 364] width 64 height 45
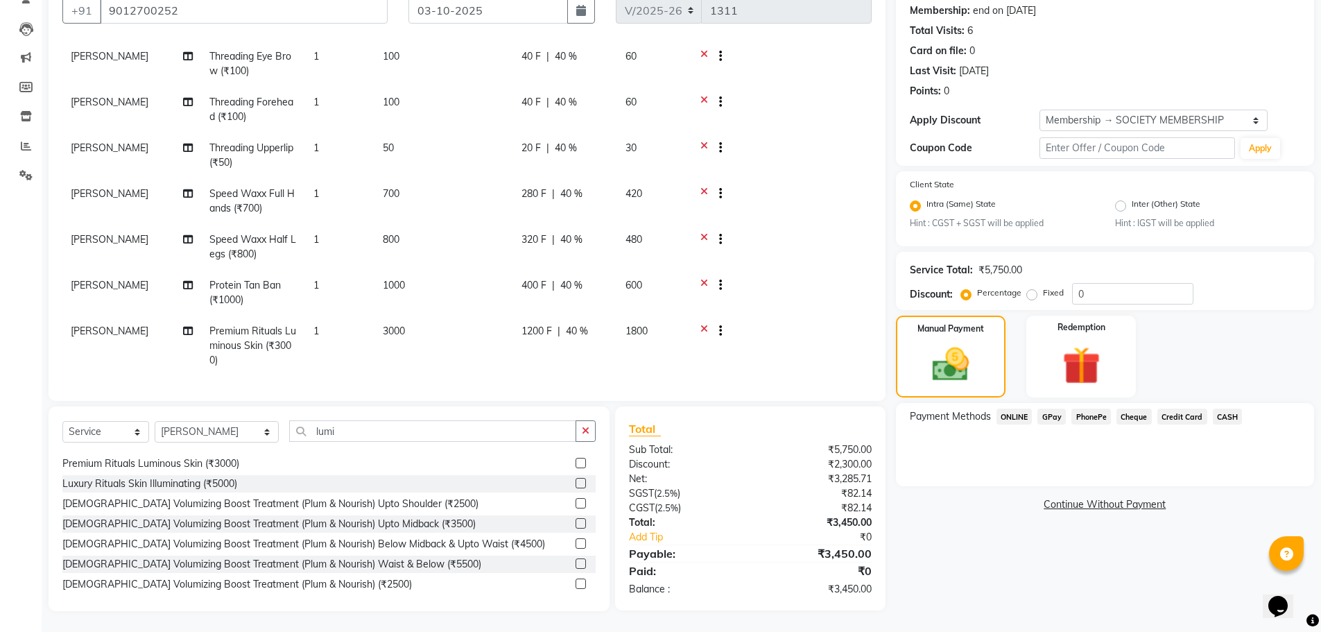
click at [1235, 416] on span "CASH" at bounding box center [1228, 416] width 30 height 16
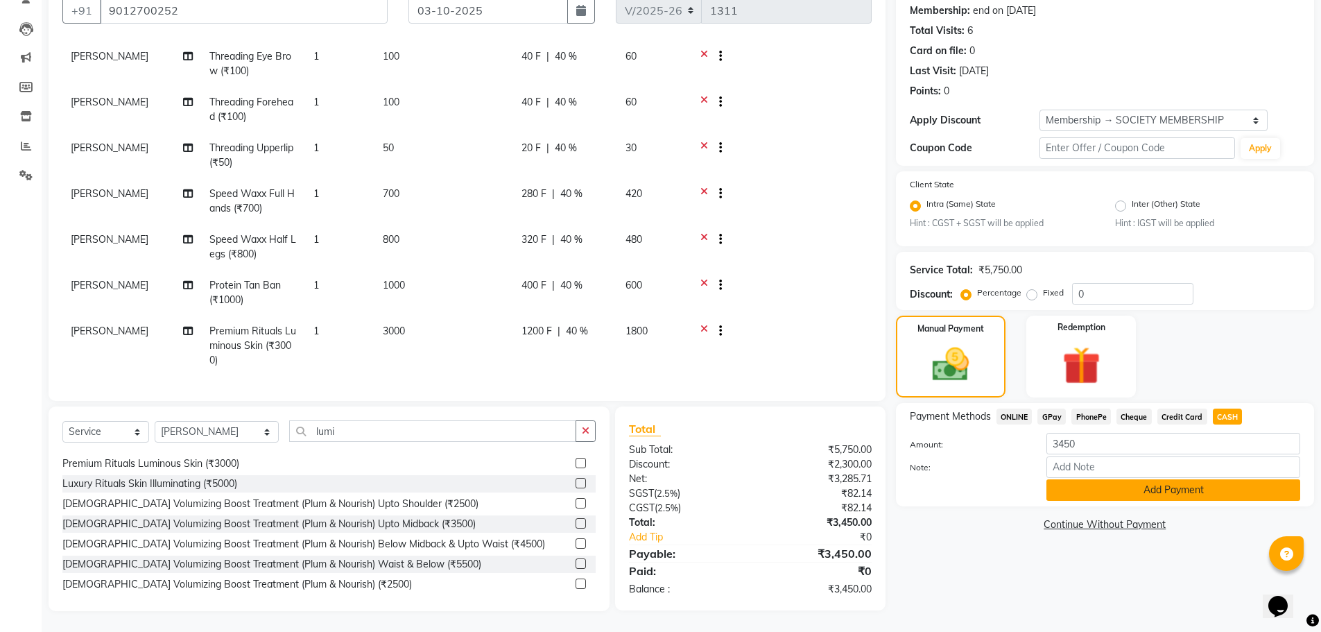
click at [1182, 495] on button "Add Payment" at bounding box center [1173, 489] width 254 height 21
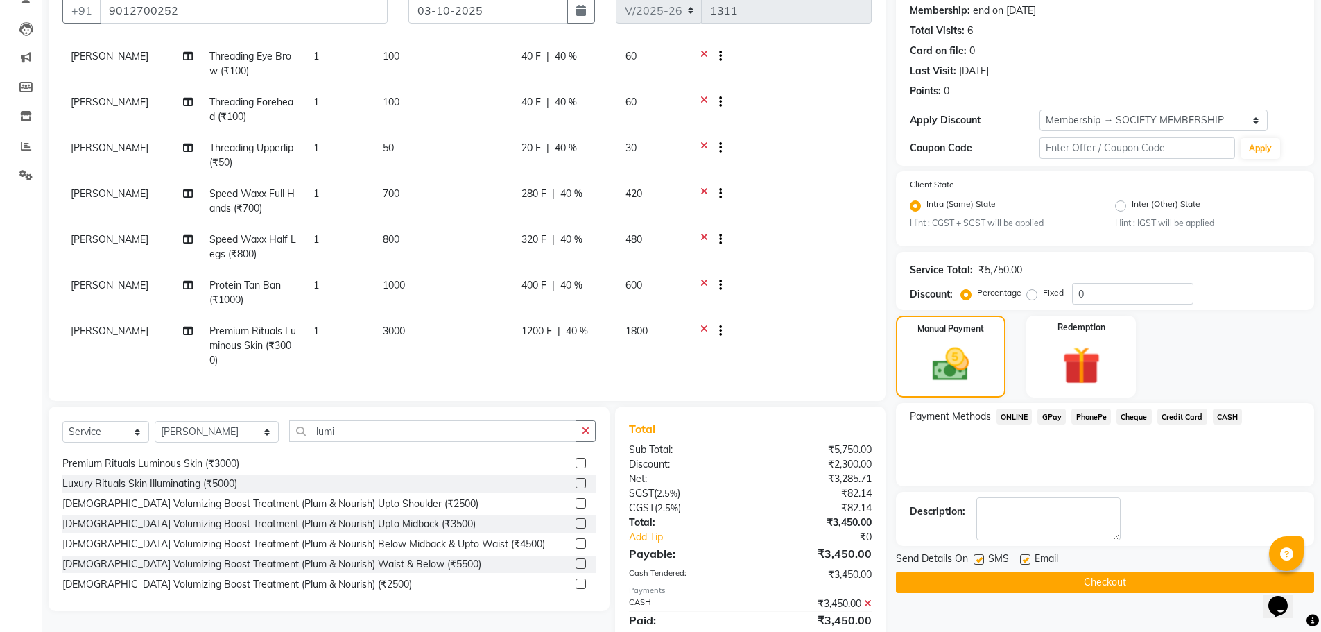
scroll to position [180, 0]
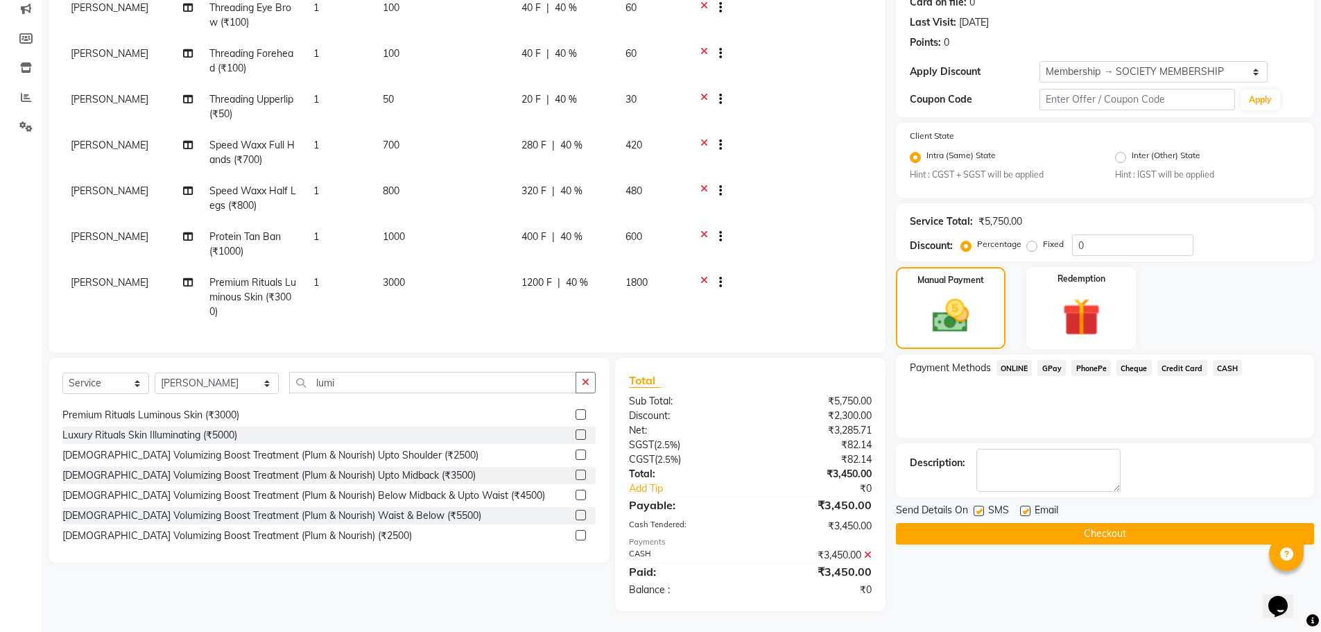
click at [1119, 538] on button "Checkout" at bounding box center [1105, 533] width 418 height 21
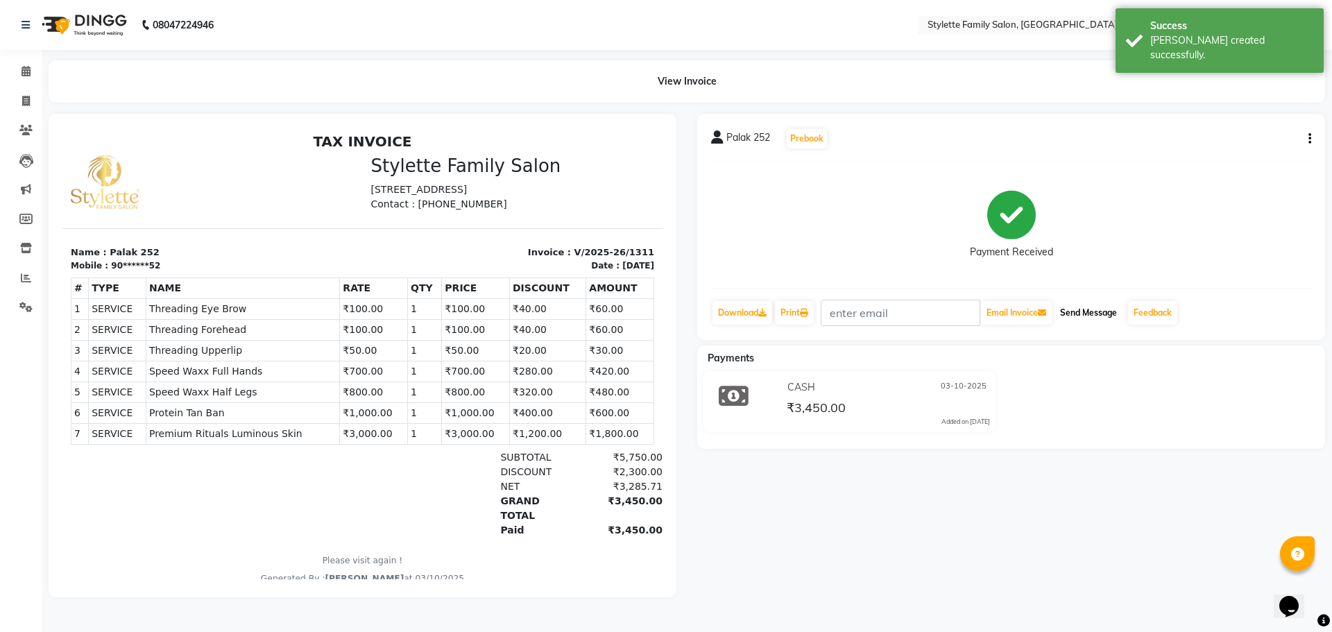
click at [1081, 308] on button "Send Message" at bounding box center [1088, 313] width 68 height 24
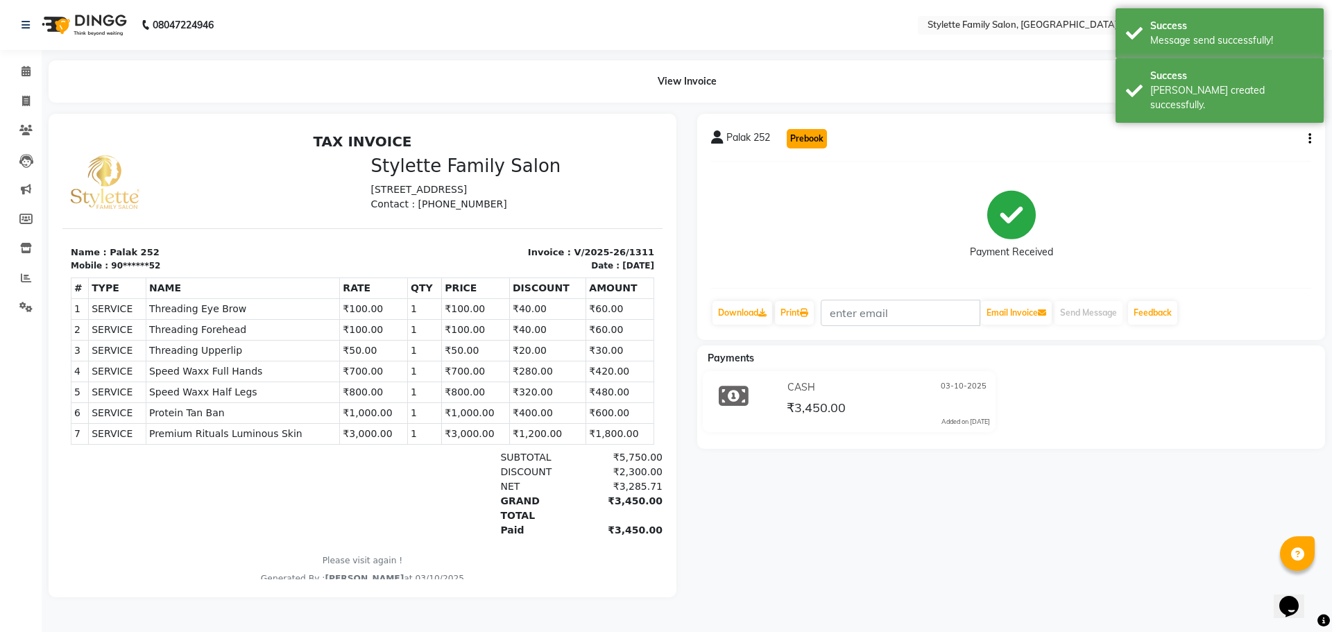
click at [802, 135] on button "Prebook" at bounding box center [806, 138] width 40 height 19
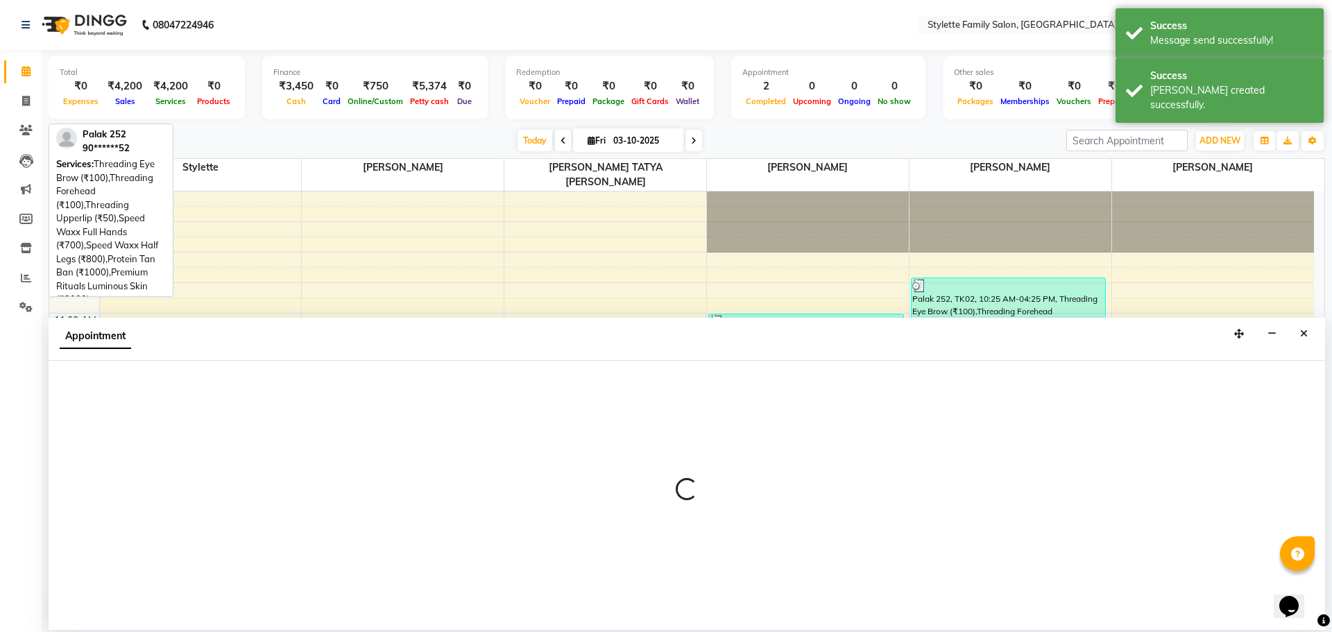
select select "90340"
select select "600"
select select "tentative"
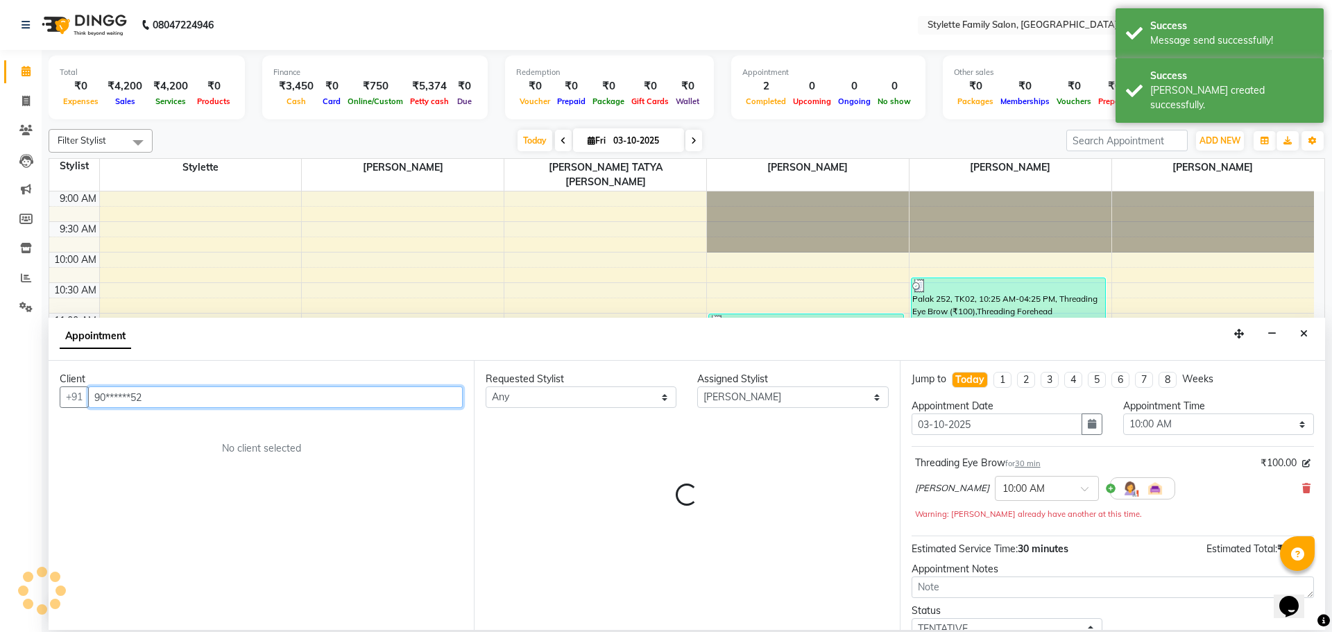
scroll to position [428, 0]
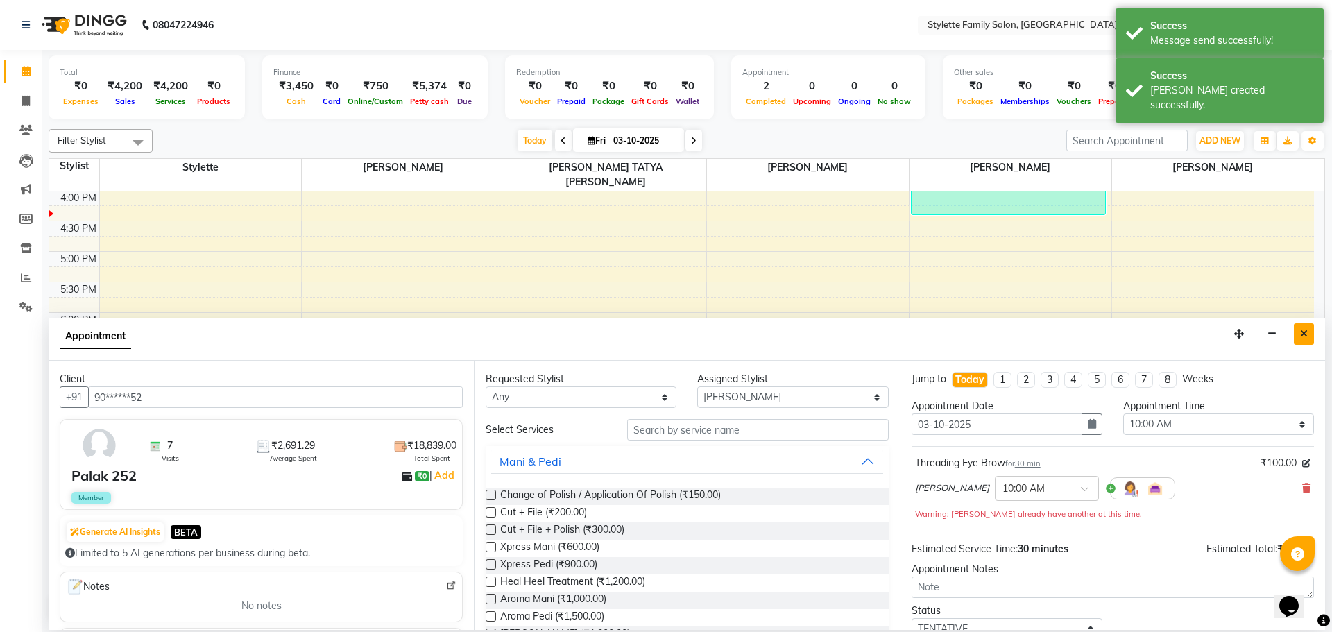
click at [1299, 331] on button "Close" at bounding box center [1303, 333] width 20 height 21
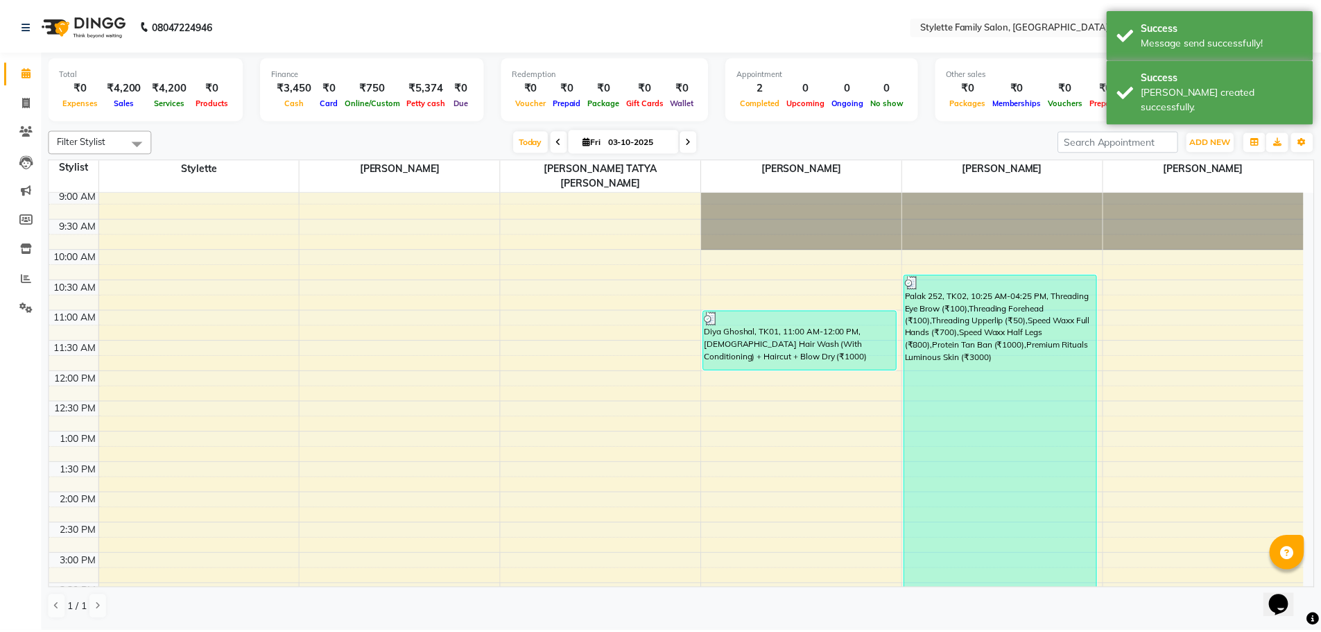
scroll to position [0, 0]
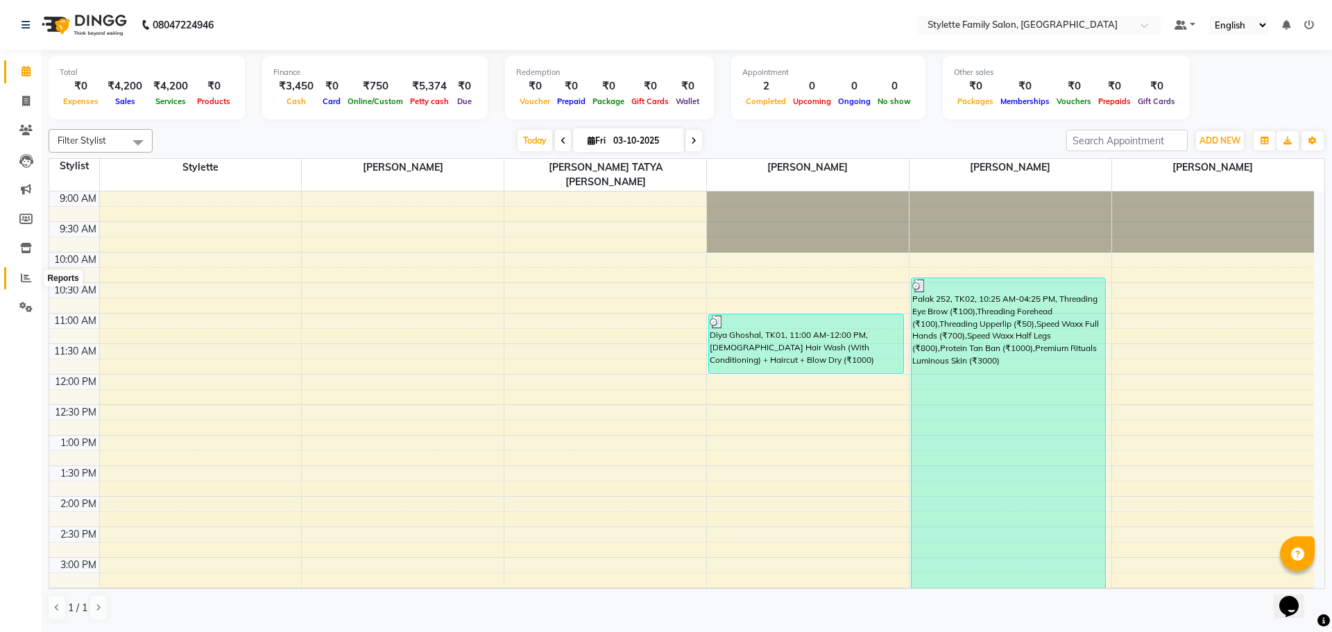
click at [24, 275] on icon at bounding box center [26, 278] width 10 height 10
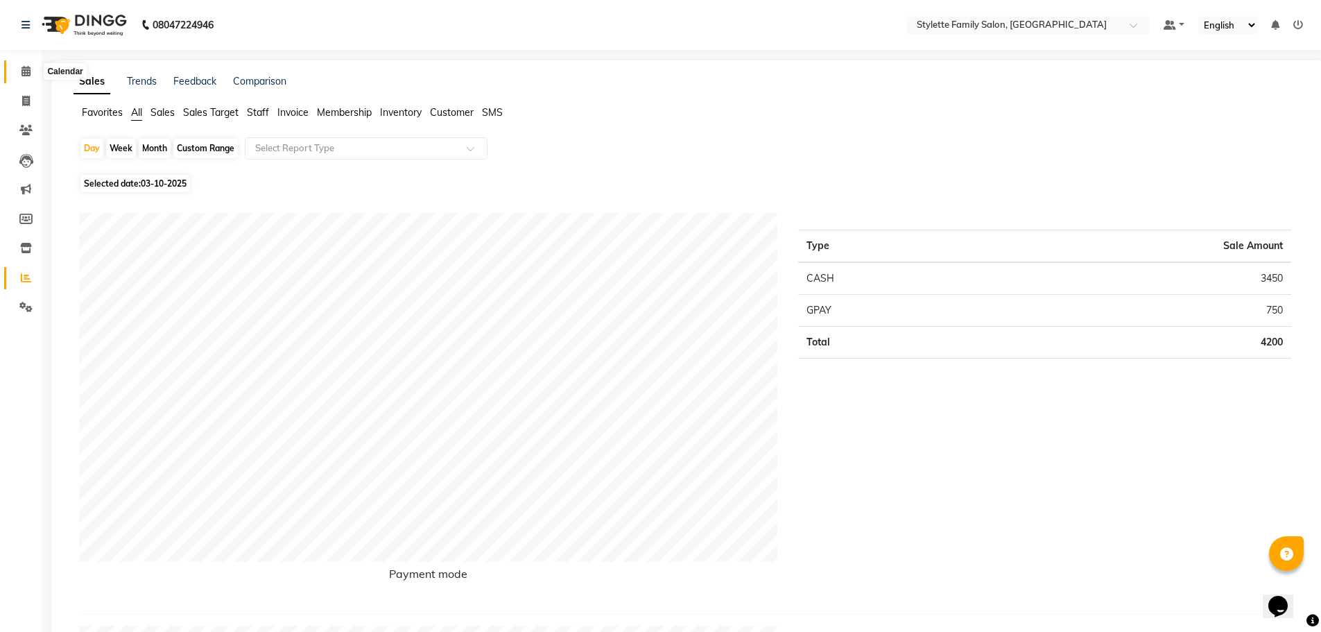
click at [29, 65] on span at bounding box center [26, 72] width 24 height 16
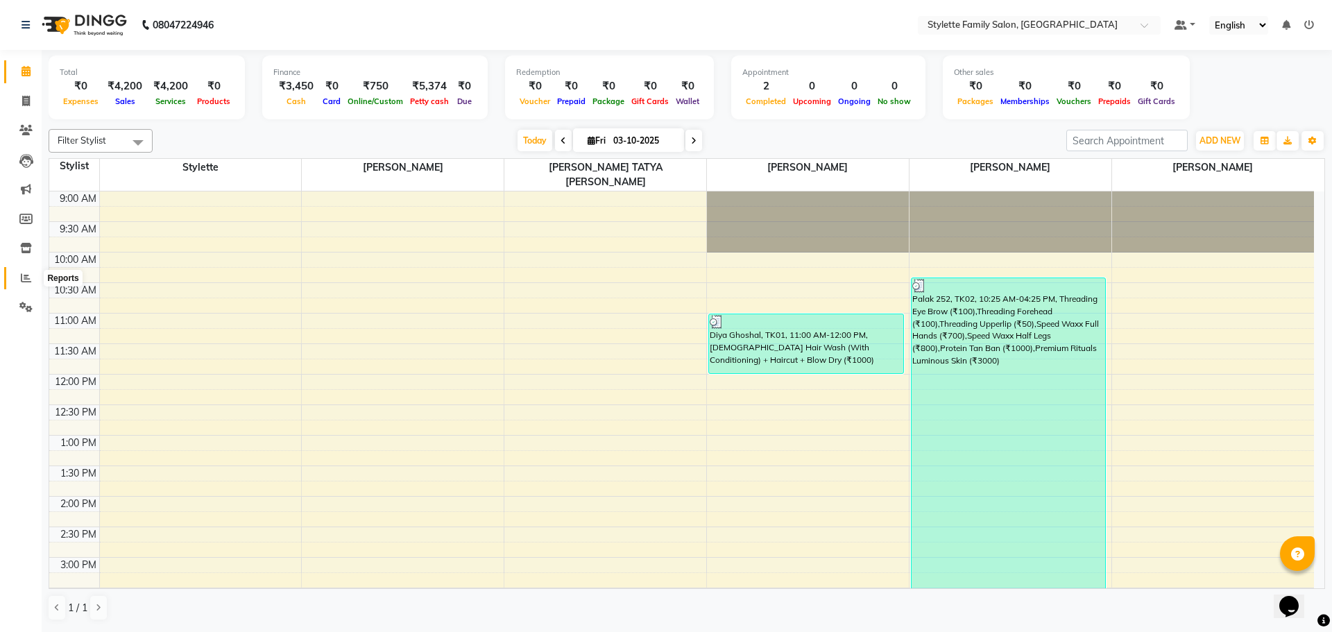
click at [28, 279] on icon at bounding box center [26, 278] width 10 height 10
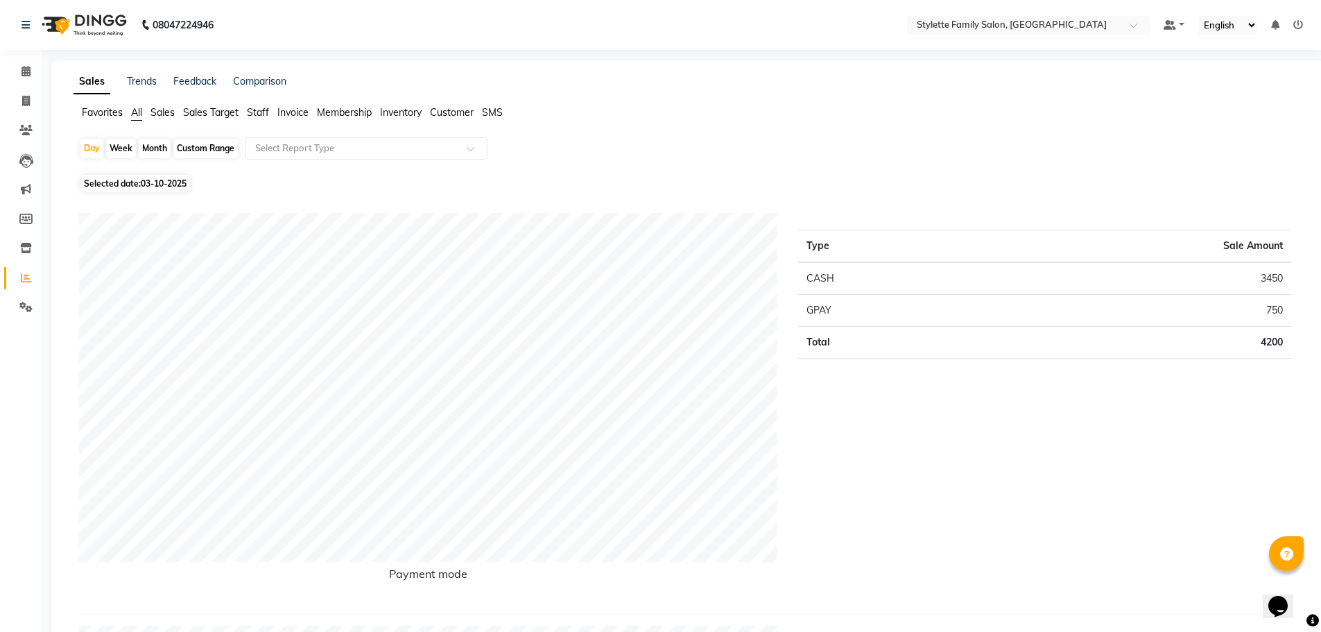
click at [157, 143] on div "Month" at bounding box center [155, 148] width 32 height 19
select select "10"
select select "2025"
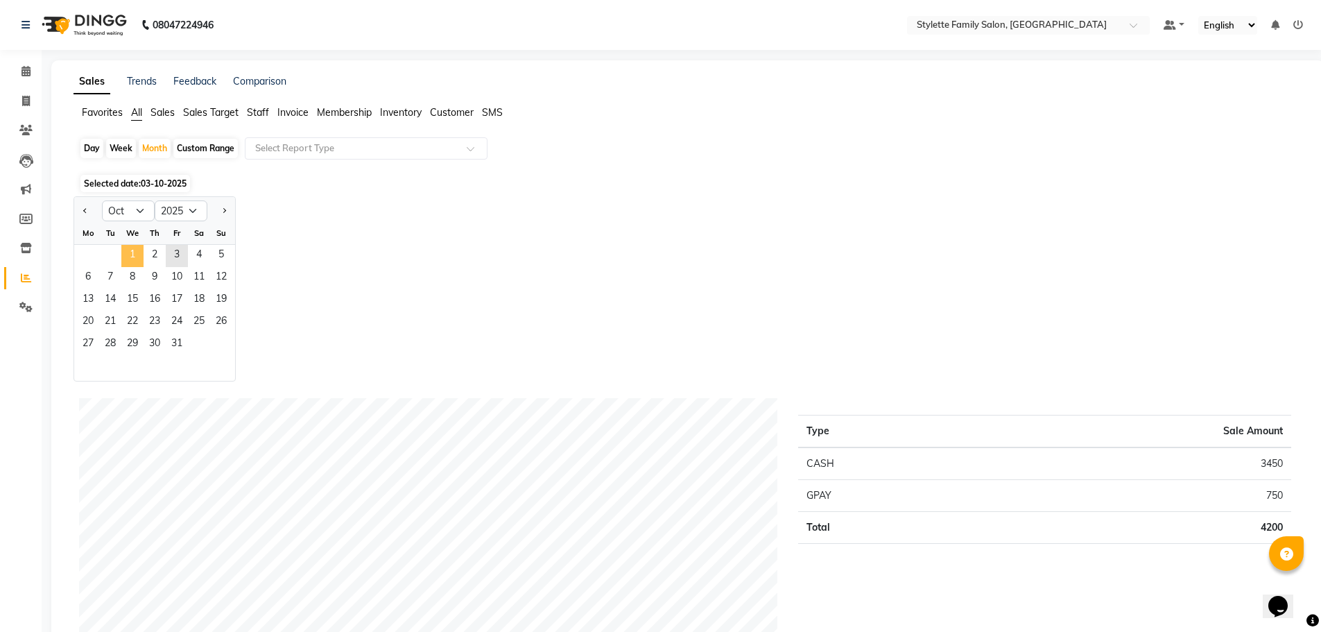
click at [131, 249] on span "1" at bounding box center [132, 256] width 22 height 22
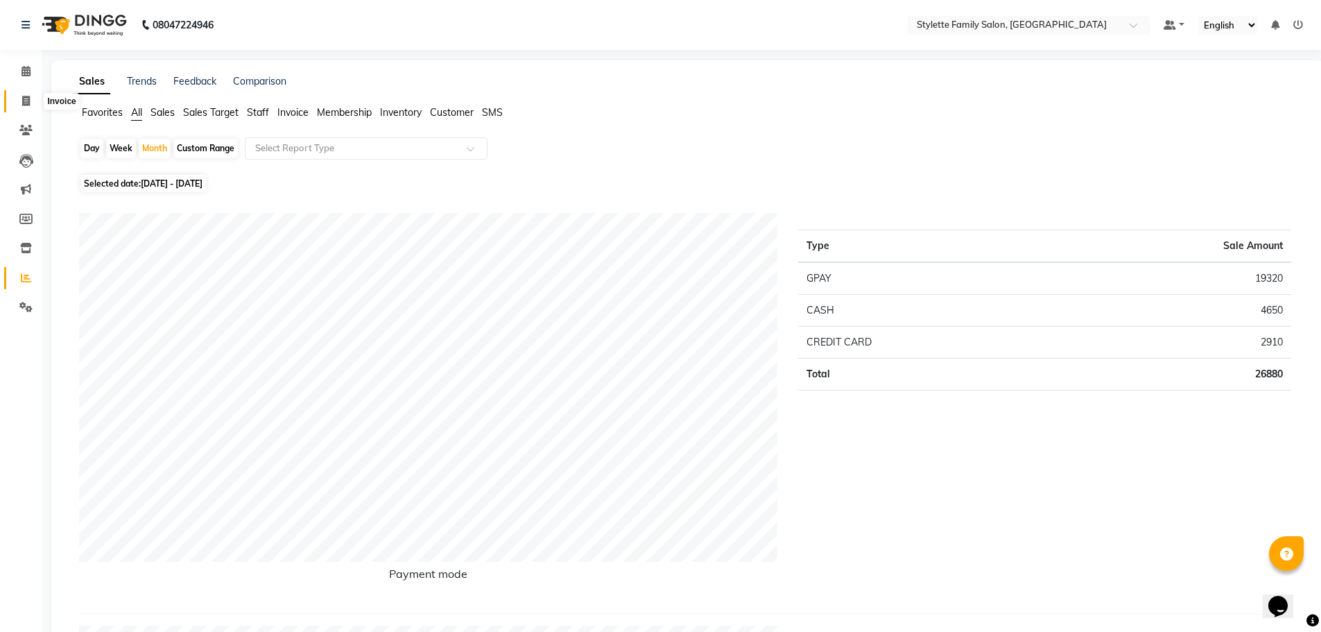
click at [27, 101] on icon at bounding box center [26, 101] width 8 height 10
select select "6990"
select select "service"
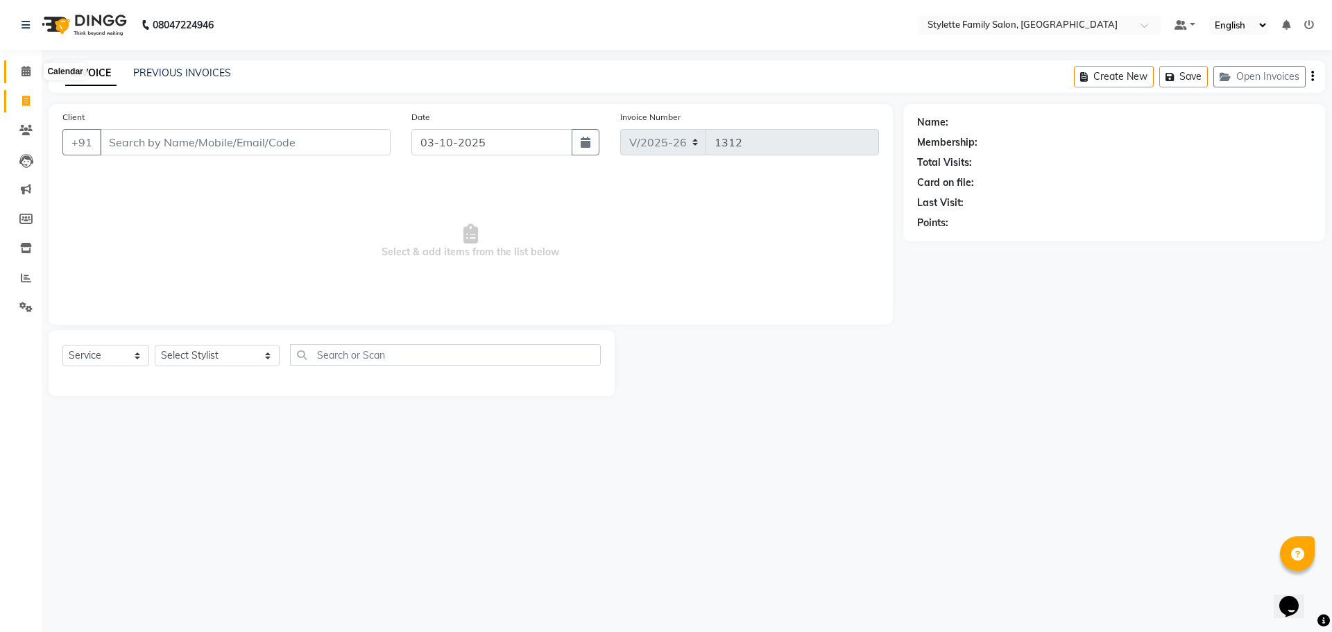
drag, startPoint x: 24, startPoint y: 71, endPoint x: 18, endPoint y: 61, distance: 12.1
click at [23, 70] on icon at bounding box center [25, 71] width 9 height 10
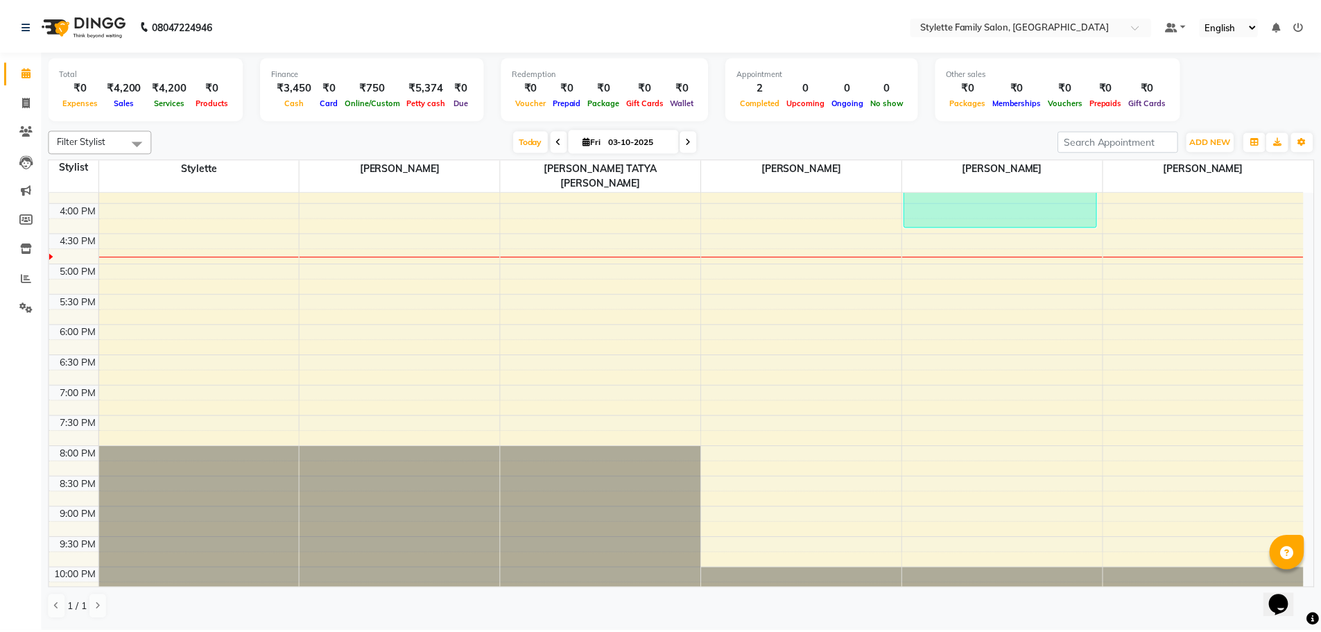
scroll to position [442, 0]
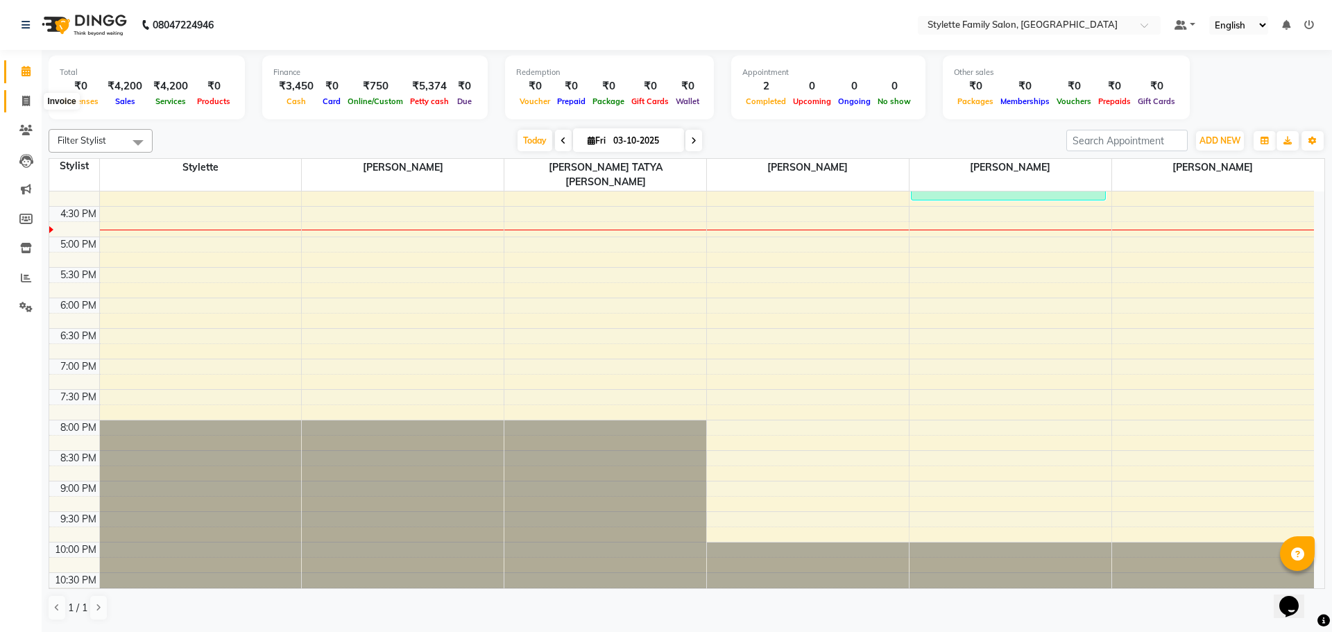
click at [20, 102] on span at bounding box center [26, 102] width 24 height 16
select select "service"
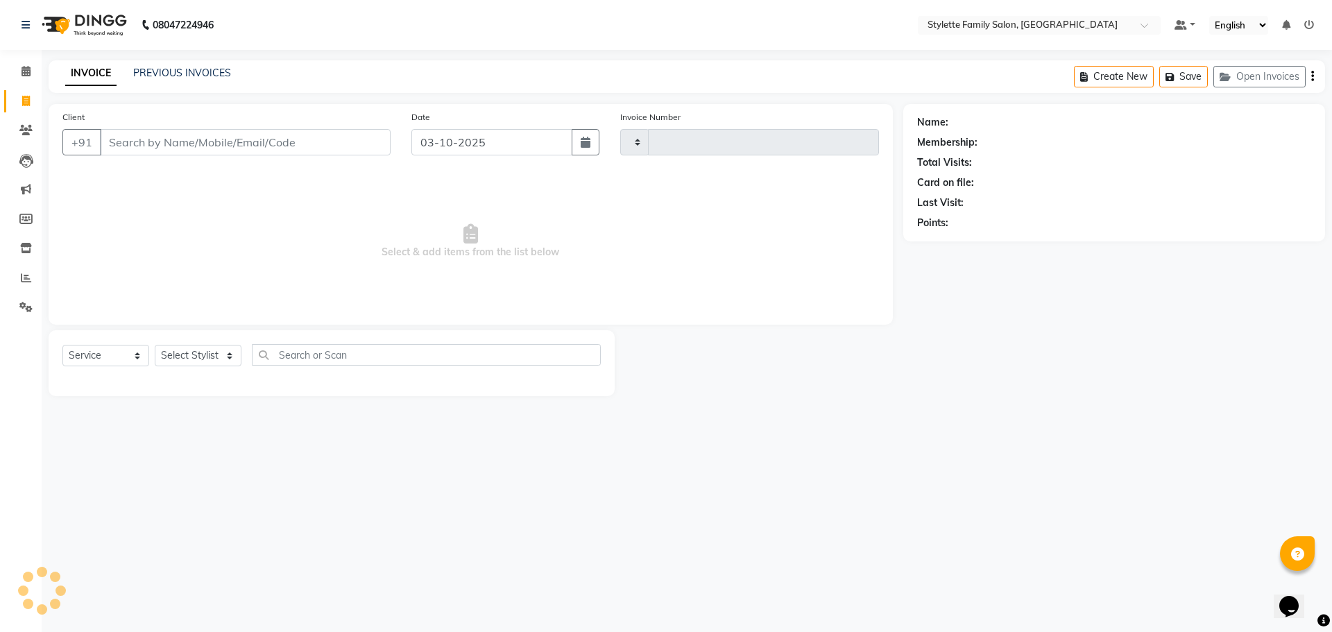
type input "1312"
select select "6990"
click at [220, 347] on select "Select Stylist Abhishek dhomble KAJAL TUKARAM JADHAV Manager SHRIDHAR SHRIKANT …" at bounding box center [217, 355] width 125 height 21
select select "89019"
click at [155, 345] on select "Select Stylist Abhishek dhomble KAJAL TUKARAM JADHAV Manager SHRIDHAR SHRIKANT …" at bounding box center [217, 355] width 125 height 21
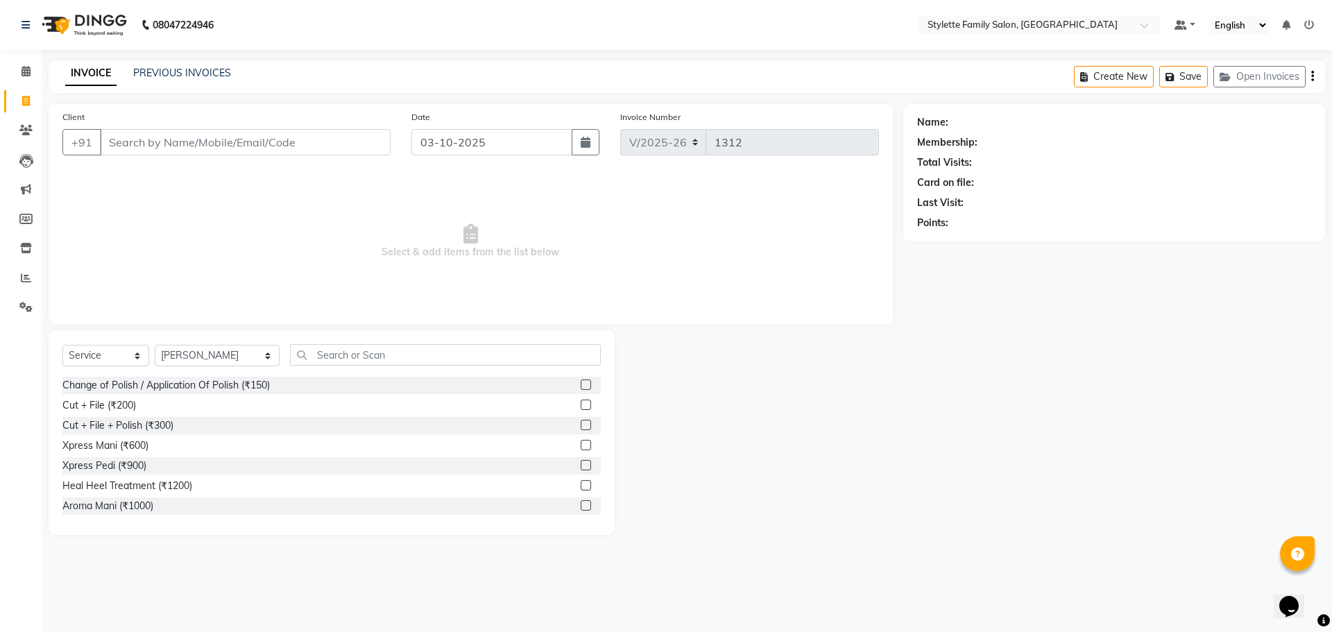
drag, startPoint x: 216, startPoint y: 374, endPoint x: 213, endPoint y: 408, distance: 34.2
click at [214, 381] on div "Select Service Product Membership Package Voucher Prepaid Gift Card Select Styl…" at bounding box center [332, 432] width 566 height 205
click at [209, 411] on div "Cut + File (₹200)" at bounding box center [331, 405] width 538 height 17
drag, startPoint x: 171, startPoint y: 424, endPoint x: 160, endPoint y: 430, distance: 12.1
click at [169, 424] on div "Cut + File + Polish (₹300)" at bounding box center [117, 425] width 111 height 15
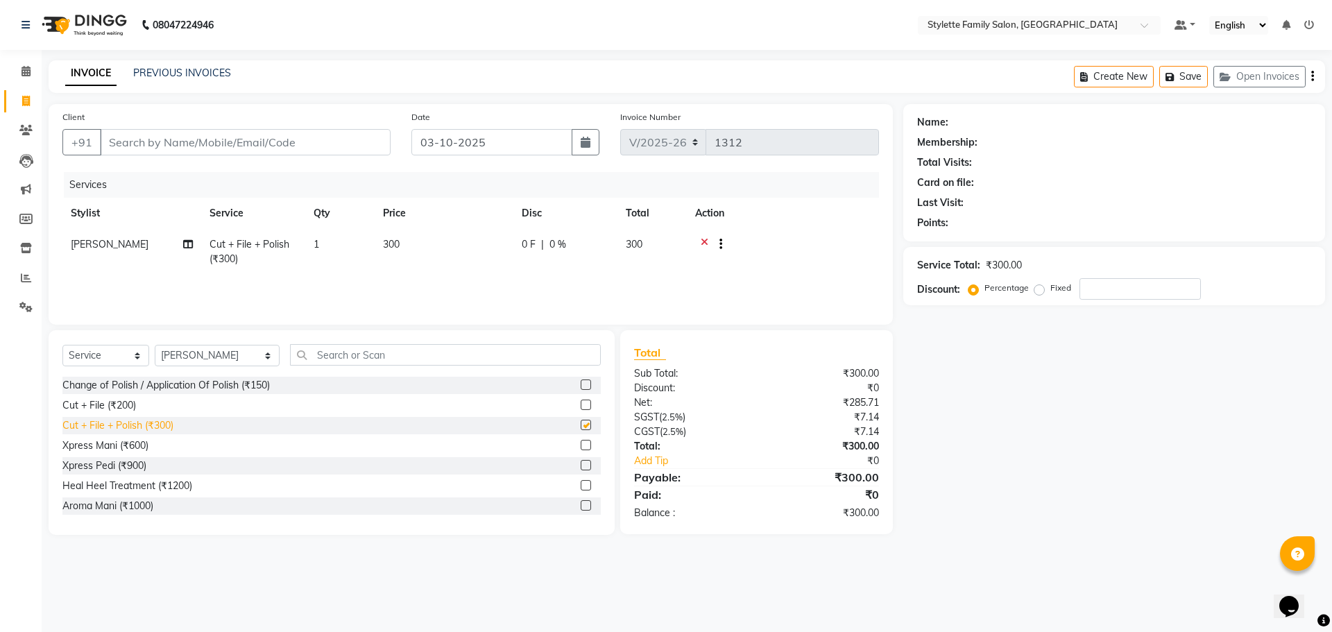
checkbox input "false"
click at [121, 451] on div "Xpress Mani (₹600)" at bounding box center [105, 445] width 86 height 15
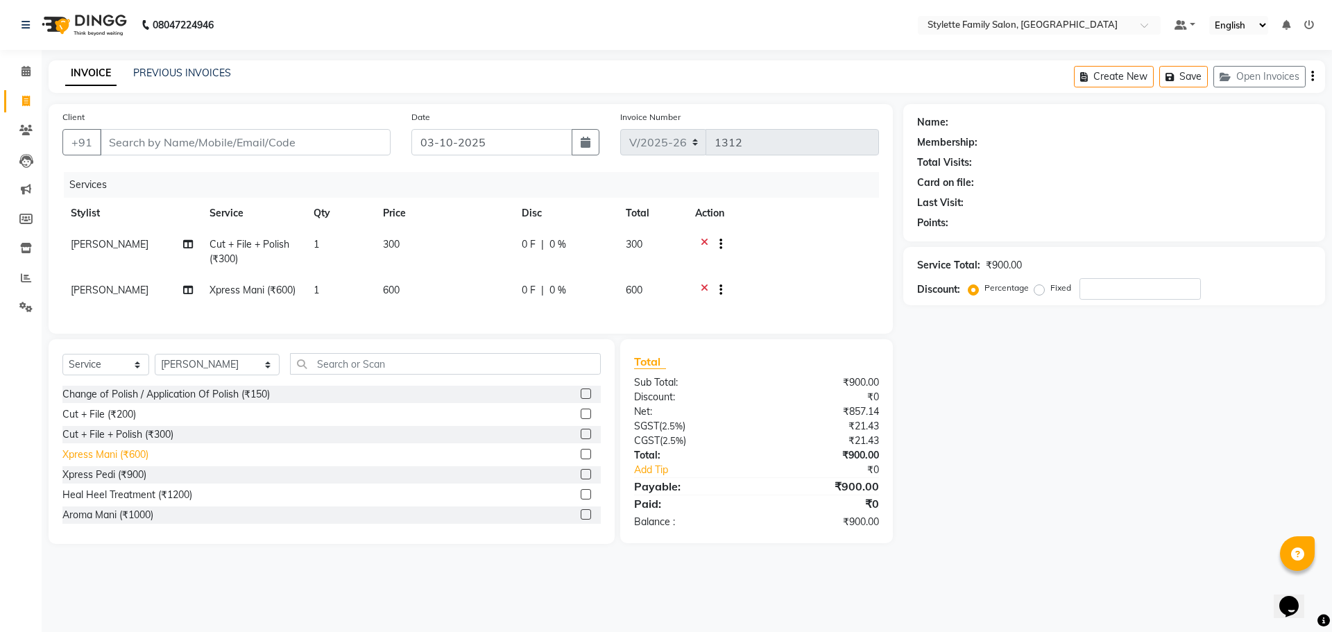
click at [100, 462] on div "Xpress Mani (₹600)" at bounding box center [105, 454] width 86 height 15
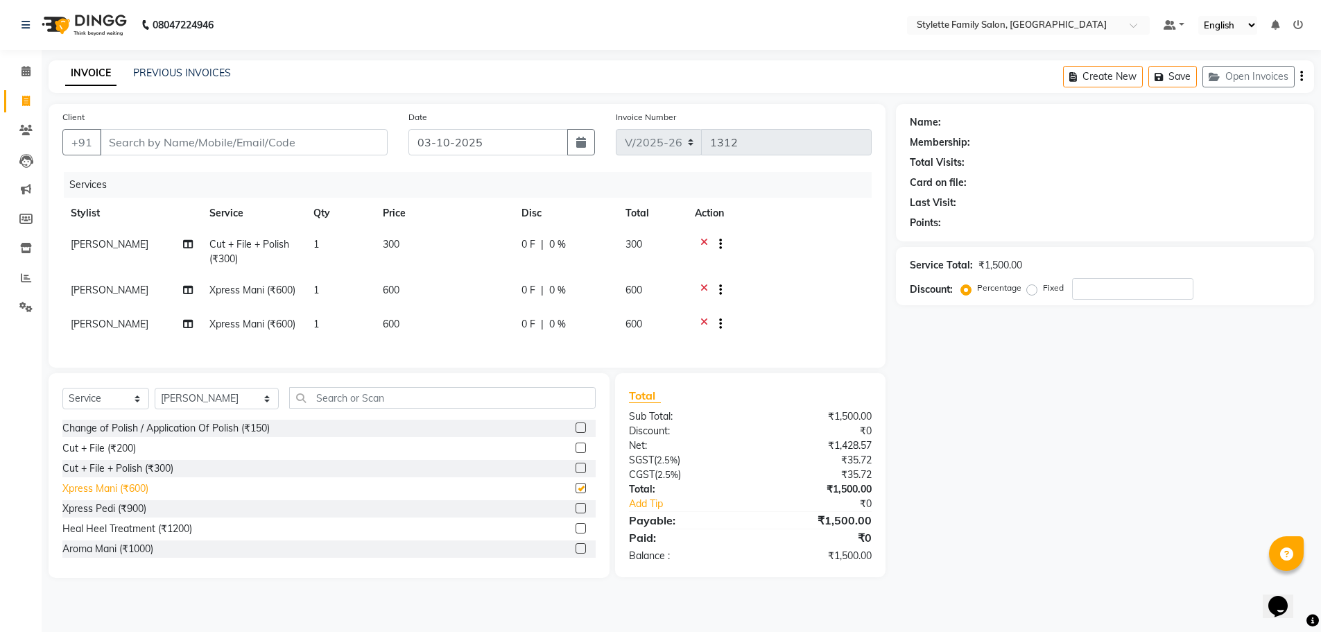
checkbox input "false"
click at [94, 456] on div "Cut + File (₹200)" at bounding box center [99, 448] width 74 height 15
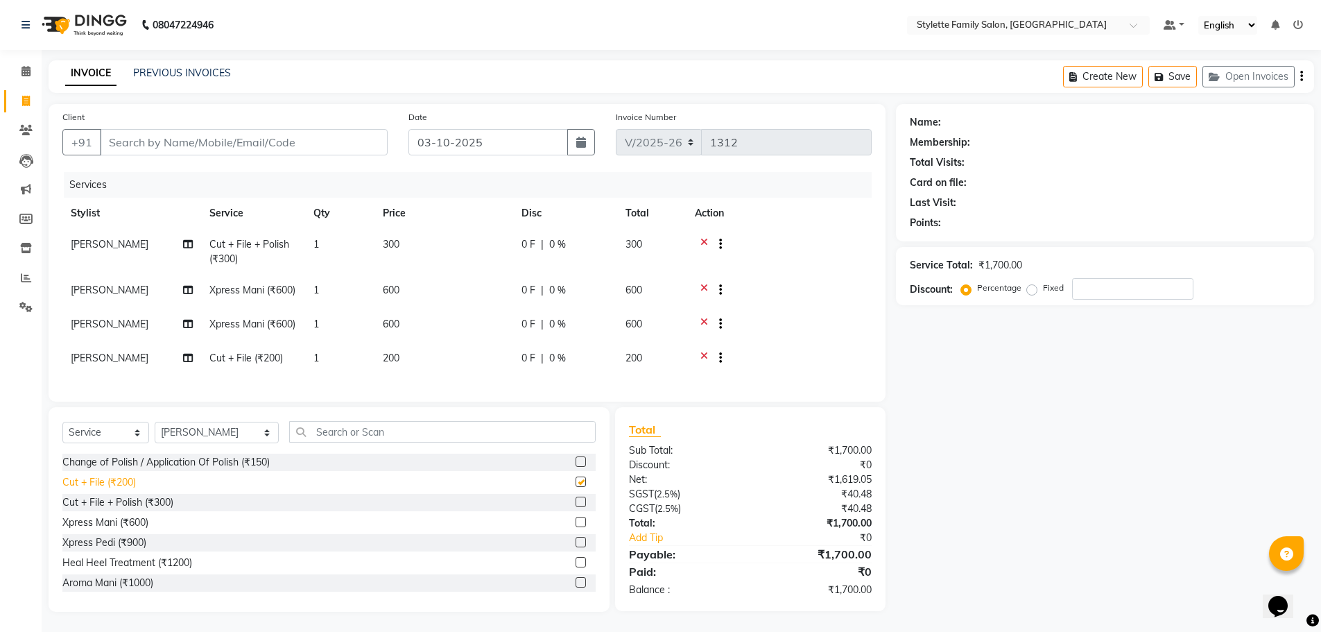
checkbox input "false"
click at [94, 443] on select "Select Service Product Membership Package Voucher Prepaid Gift Card" at bounding box center [105, 432] width 87 height 21
click at [94, 469] on div "Change of Polish / Application Of Polish (₹150)" at bounding box center [165, 462] width 207 height 15
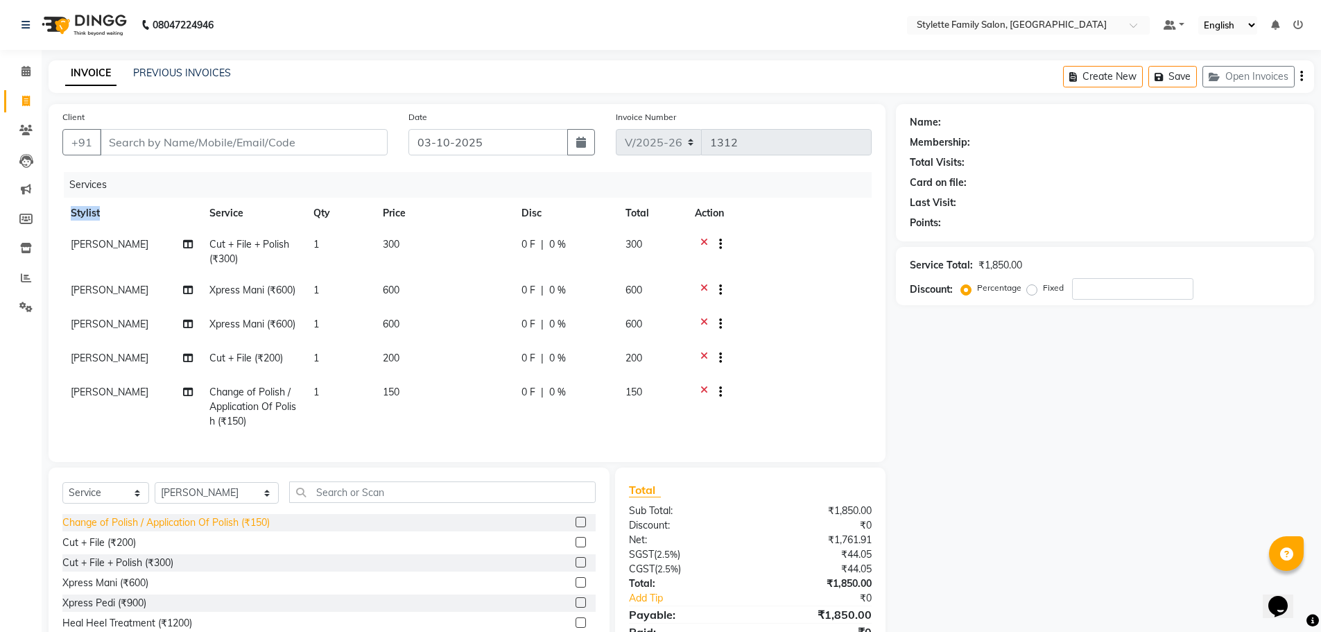
checkbox input "false"
click at [94, 462] on div "Client +91 Date 03-10-2025 Invoice Number V/2025 V/2025-26 1312 Services Stylis…" at bounding box center [467, 283] width 837 height 358
click at [116, 578] on div "Change of Polish / Application Of Polish (₹150) Cut + File (₹200) Cut + File + …" at bounding box center [328, 583] width 533 height 139
click at [117, 578] on div "Change of Polish / Application Of Polish (₹150) Cut + File (₹200) Cut + File + …" at bounding box center [328, 583] width 533 height 139
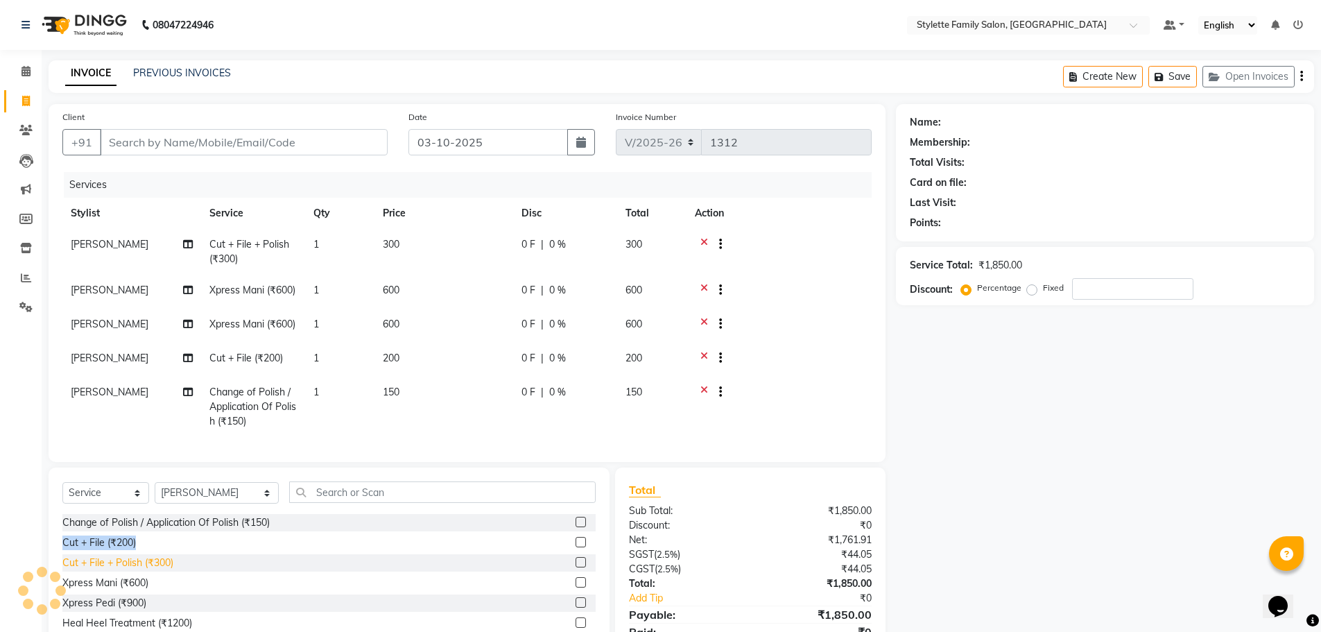
scroll to position [107, 0]
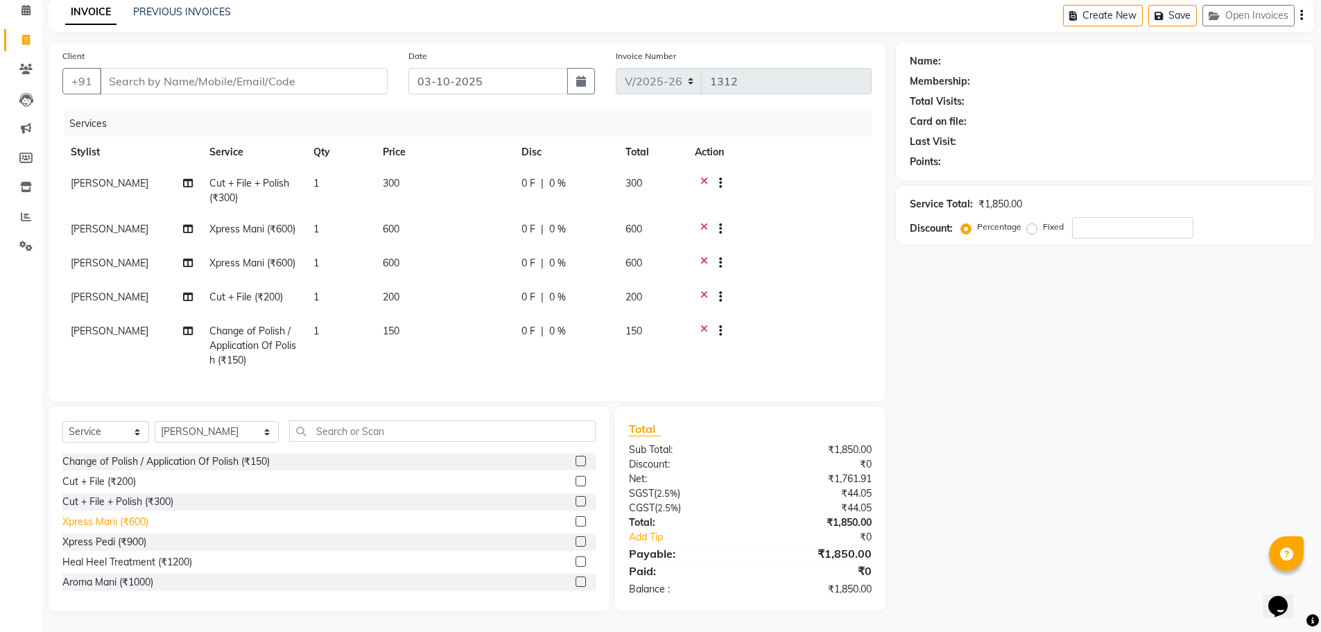
click at [112, 524] on div "Xpress Mani (₹600)" at bounding box center [105, 522] width 86 height 15
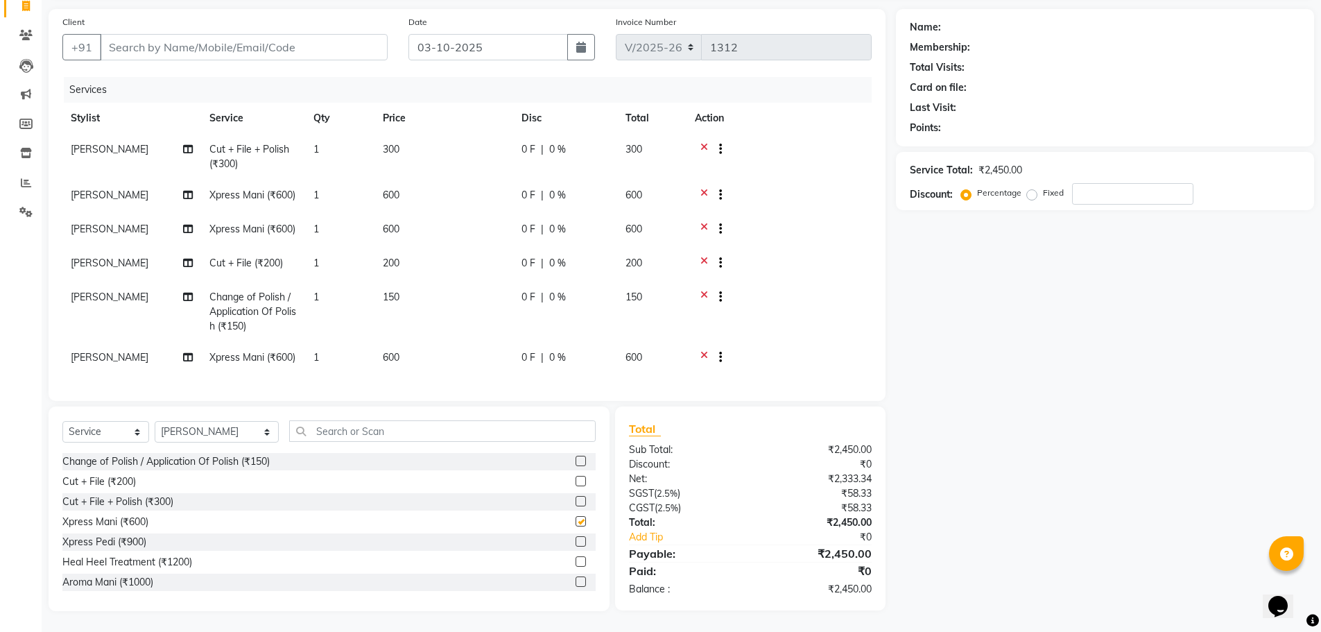
checkbox input "false"
drag, startPoint x: 109, startPoint y: 530, endPoint x: 105, endPoint y: 539, distance: 9.7
click at [105, 539] on div "Change of Polish / Application Of Polish (₹150) Cut + File (₹200) Cut + File + …" at bounding box center [328, 522] width 533 height 139
click at [105, 531] on div "Xpress Mani (₹600)" at bounding box center [328, 521] width 533 height 17
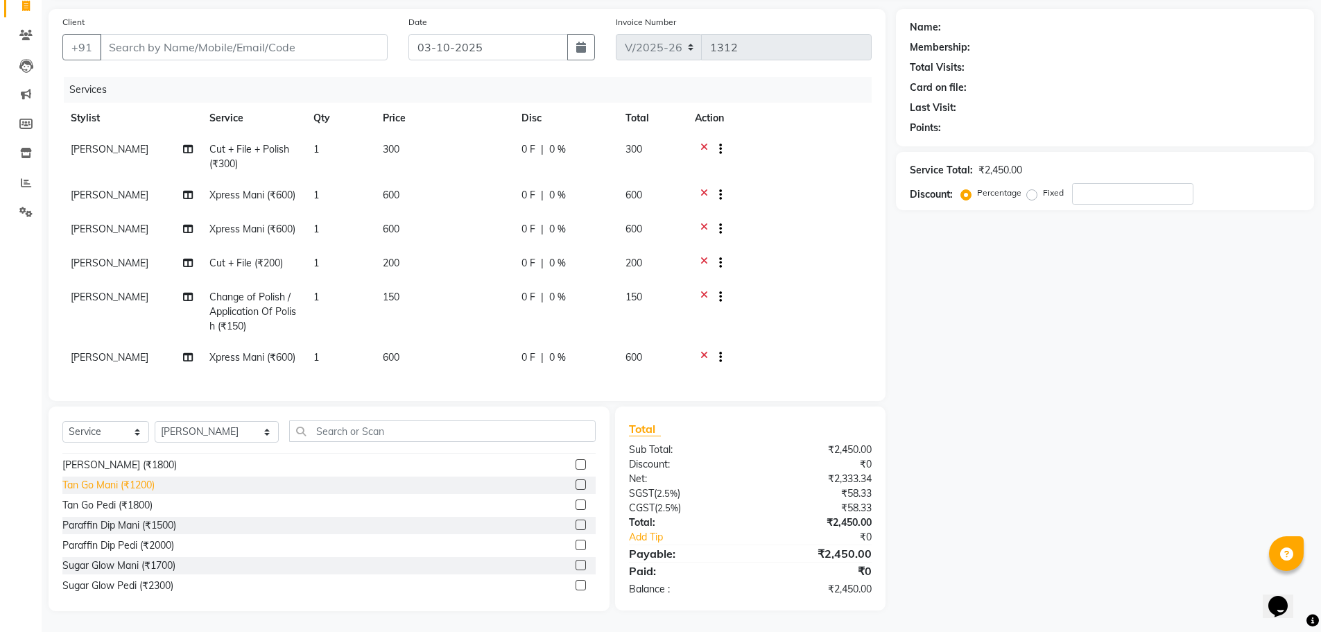
scroll to position [208, 0]
click at [81, 562] on div "Sugar Glow Pedi (₹2300)" at bounding box center [117, 555] width 111 height 15
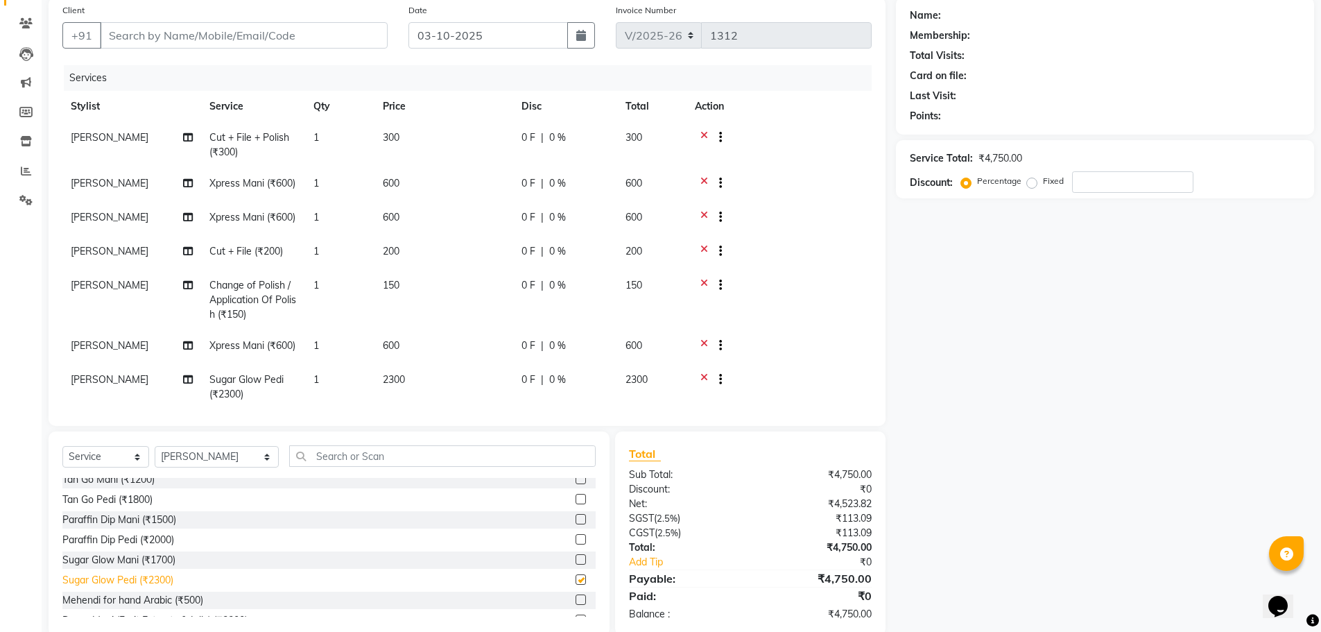
checkbox input "false"
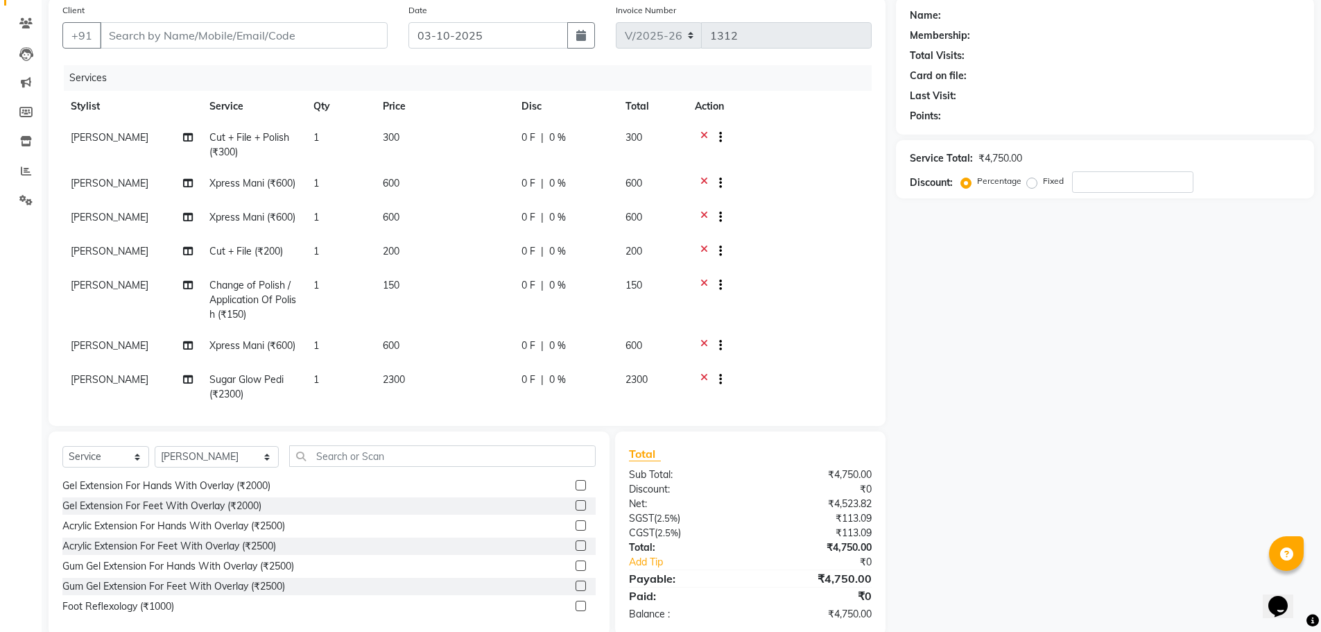
click at [146, 553] on div "Acrylic Extension For Feet With Overlay (₹2500)" at bounding box center [328, 545] width 533 height 17
click at [148, 551] on div "Acrylic Extension For Feet With Overlay (₹2500)" at bounding box center [169, 546] width 214 height 15
checkbox input "false"
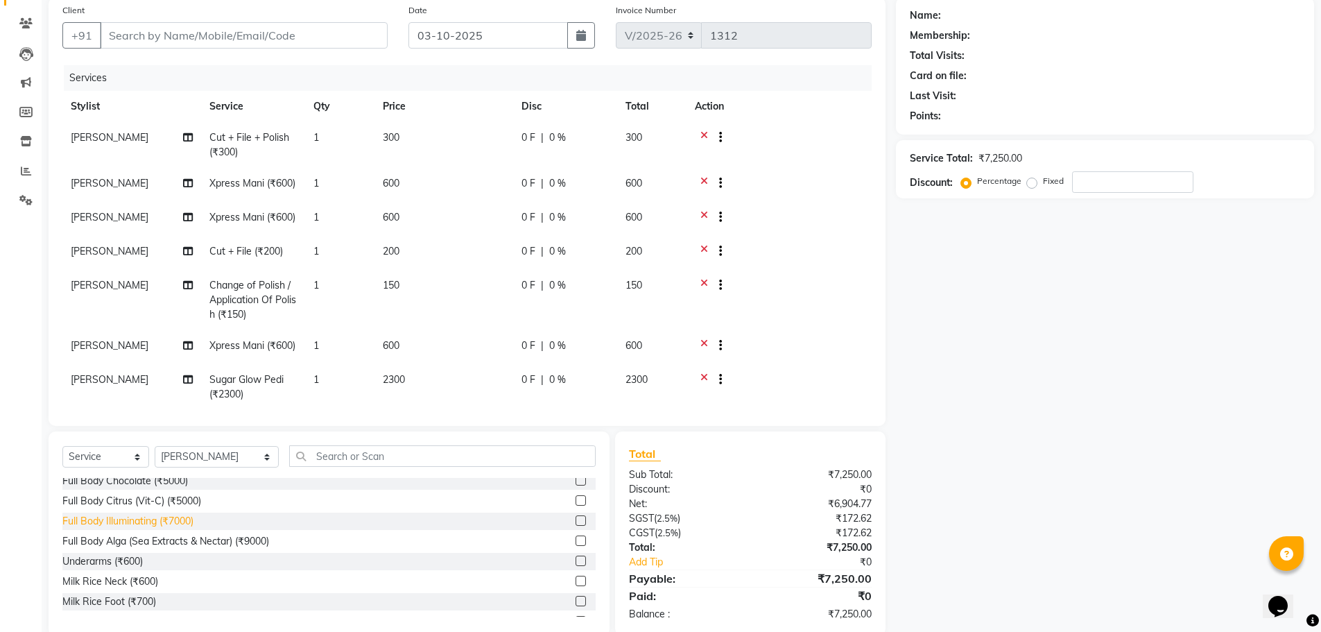
scroll to position [902, 0]
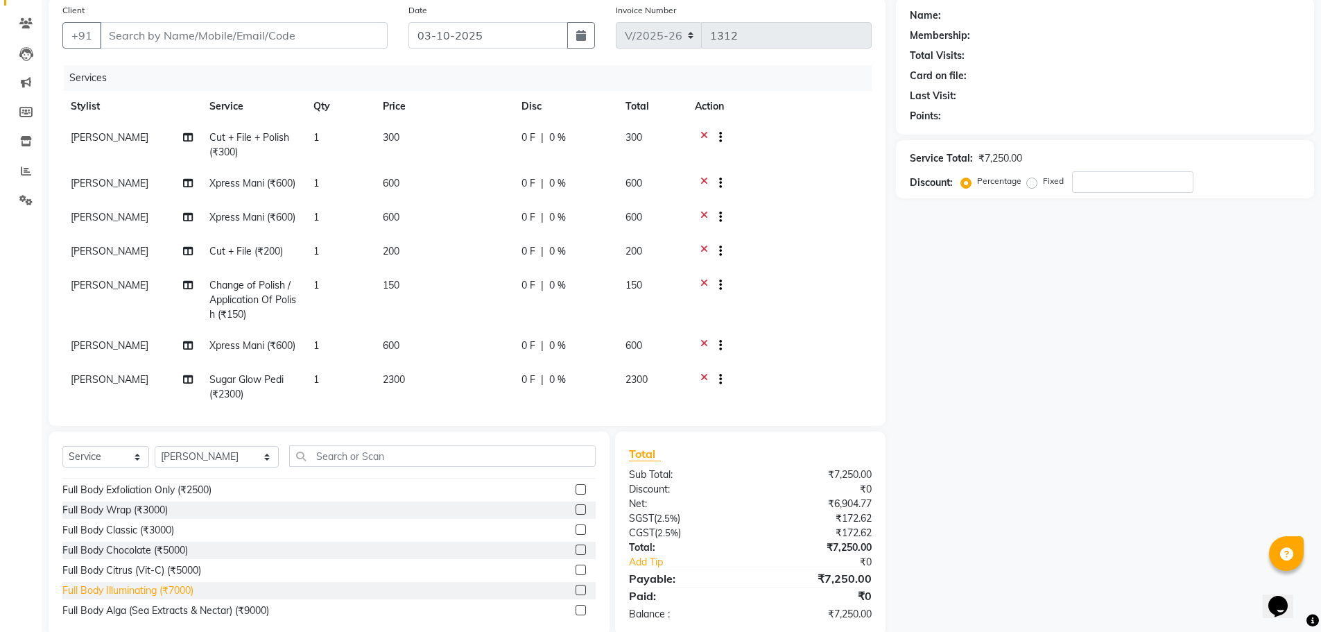
click at [119, 593] on div "Full Body Illuminating (₹7000)" at bounding box center [127, 590] width 131 height 15
checkbox input "false"
click at [120, 576] on div "Full Body Citrus (Vit-C) (₹5000)" at bounding box center [131, 570] width 139 height 15
checkbox input "false"
click at [122, 552] on div "Full Body Chocolate (₹5000)" at bounding box center [125, 550] width 126 height 15
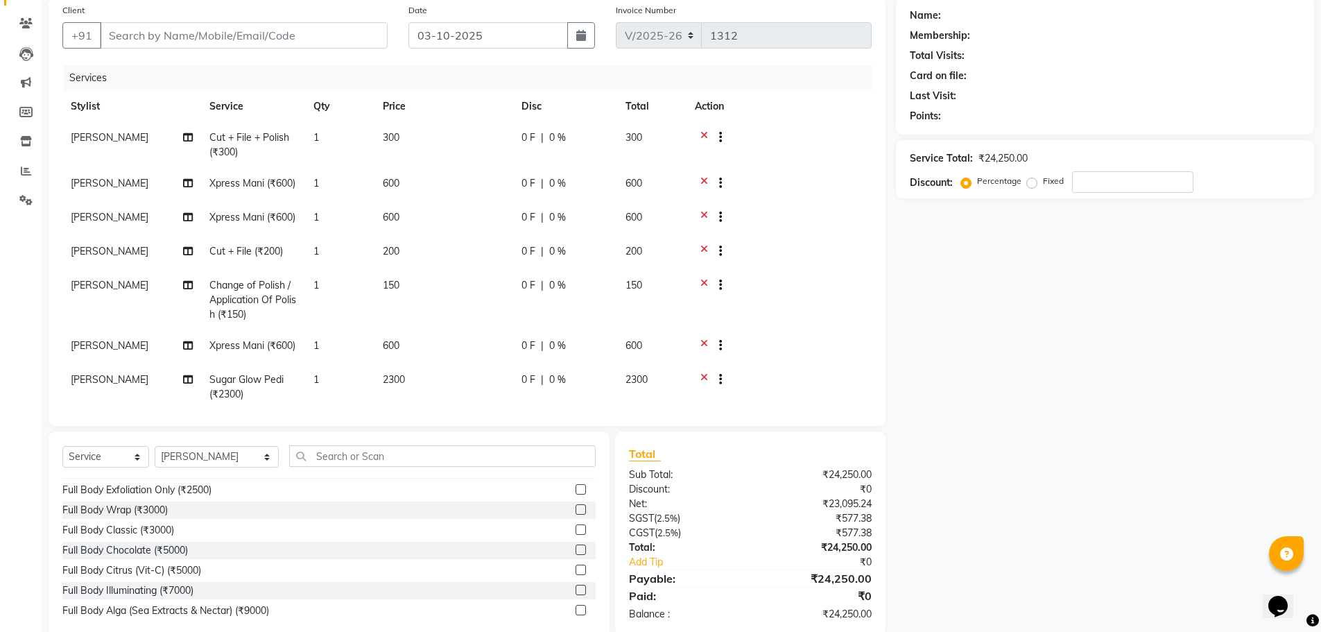
click at [132, 540] on div "Change of Polish / Application Of Polish (₹150) Cut + File (₹200) Cut + File + …" at bounding box center [328, 547] width 533 height 139
click at [128, 551] on div "Full Body Chocolate (₹5000)" at bounding box center [125, 550] width 126 height 15
checkbox input "false"
click at [126, 571] on div "Full Body Citrus (Vit-C) (₹5000)" at bounding box center [131, 570] width 139 height 15
checkbox input "false"
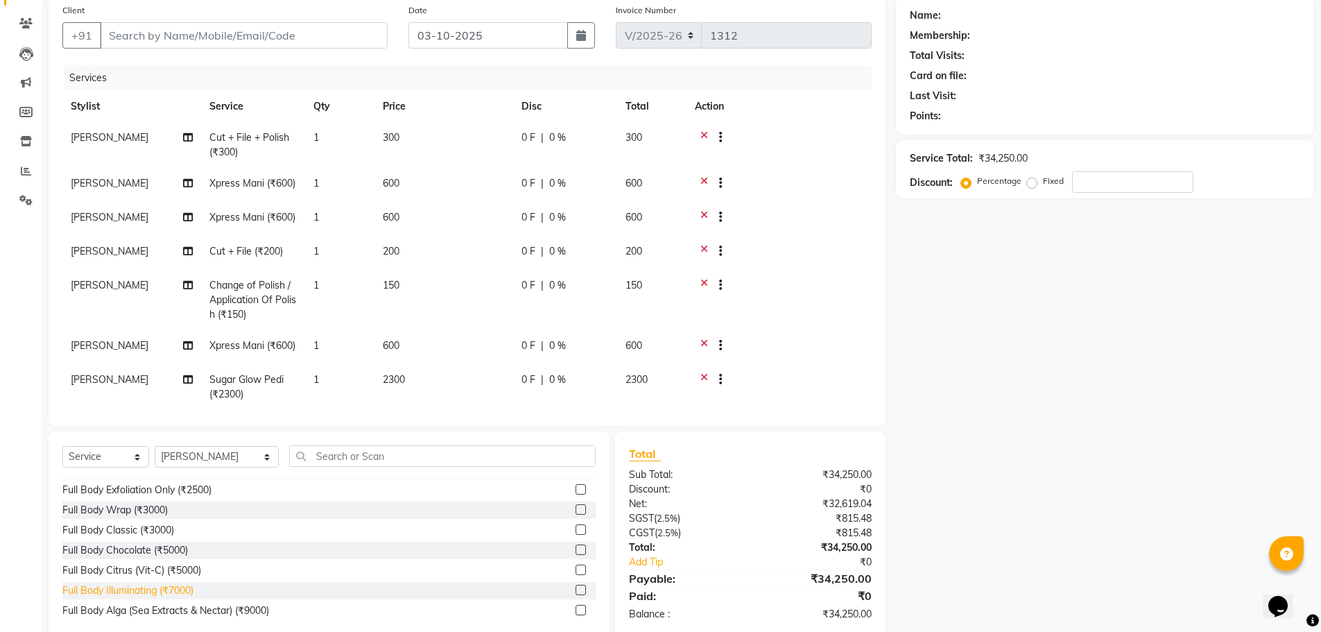
click at [126, 584] on div "Full Body Illuminating (₹7000)" at bounding box center [127, 590] width 131 height 15
checkbox input "false"
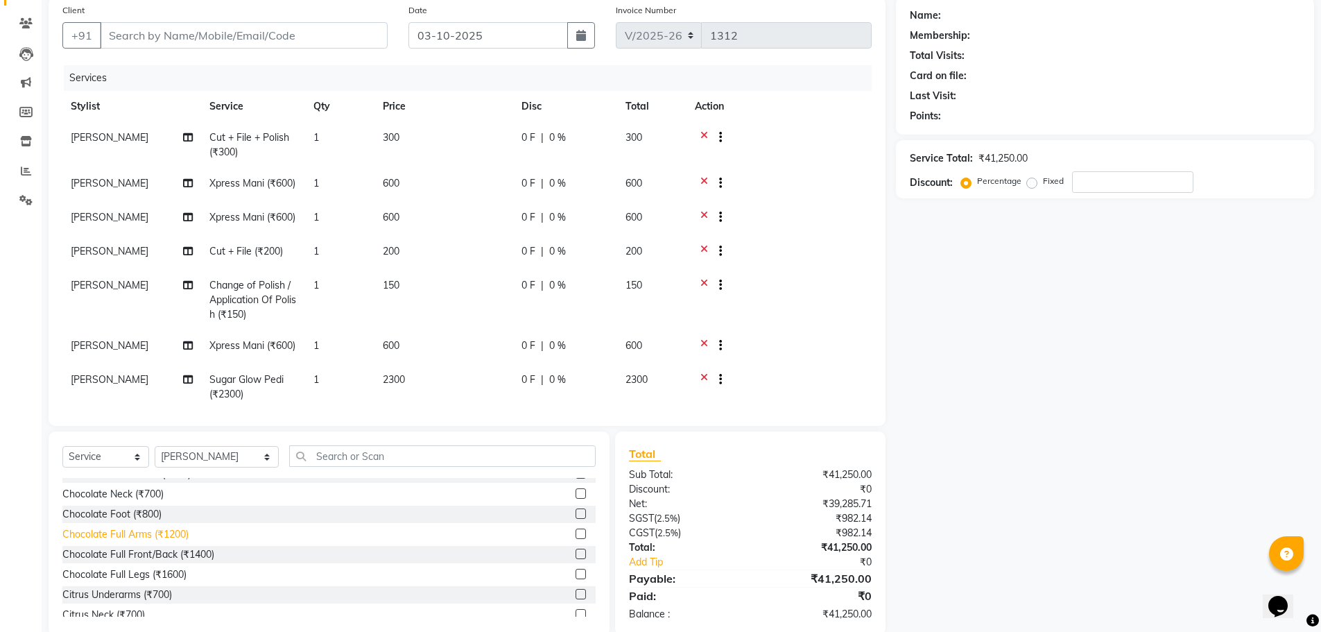
click at [98, 533] on div "Chocolate Full Arms (₹1200)" at bounding box center [125, 534] width 126 height 15
checkbox input "false"
click at [89, 559] on div "Detoxy Underarms (₹1000)" at bounding box center [122, 558] width 120 height 15
checkbox input "false"
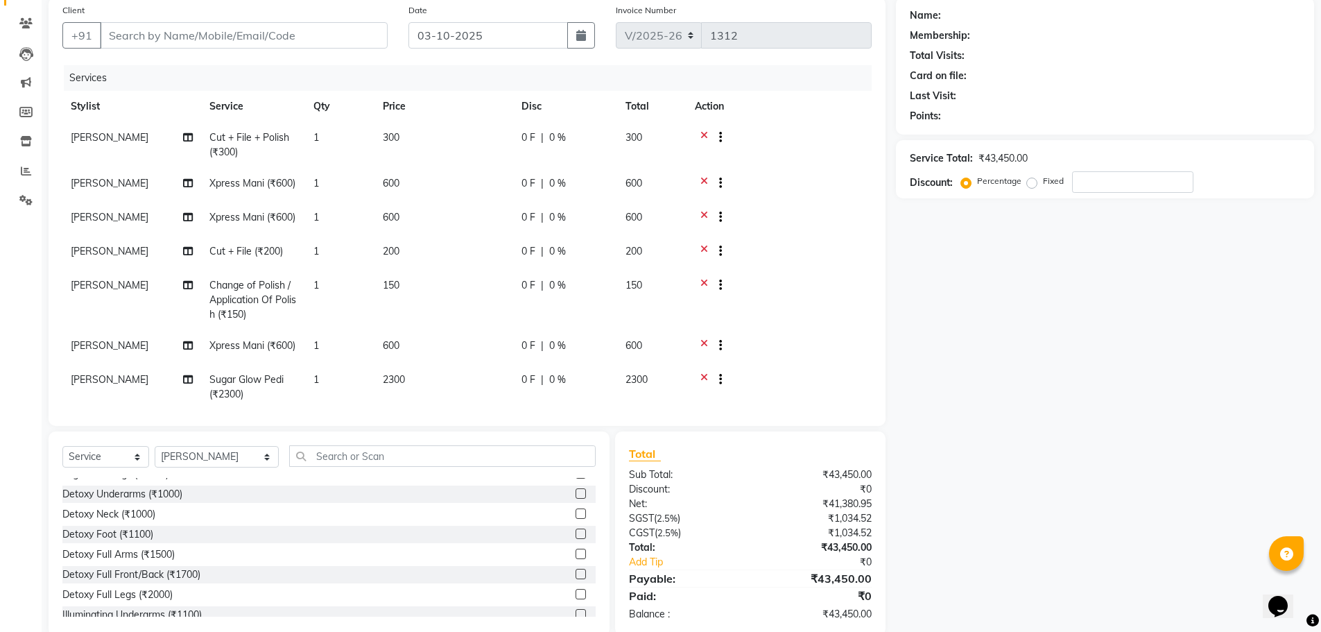
scroll to position [1664, 0]
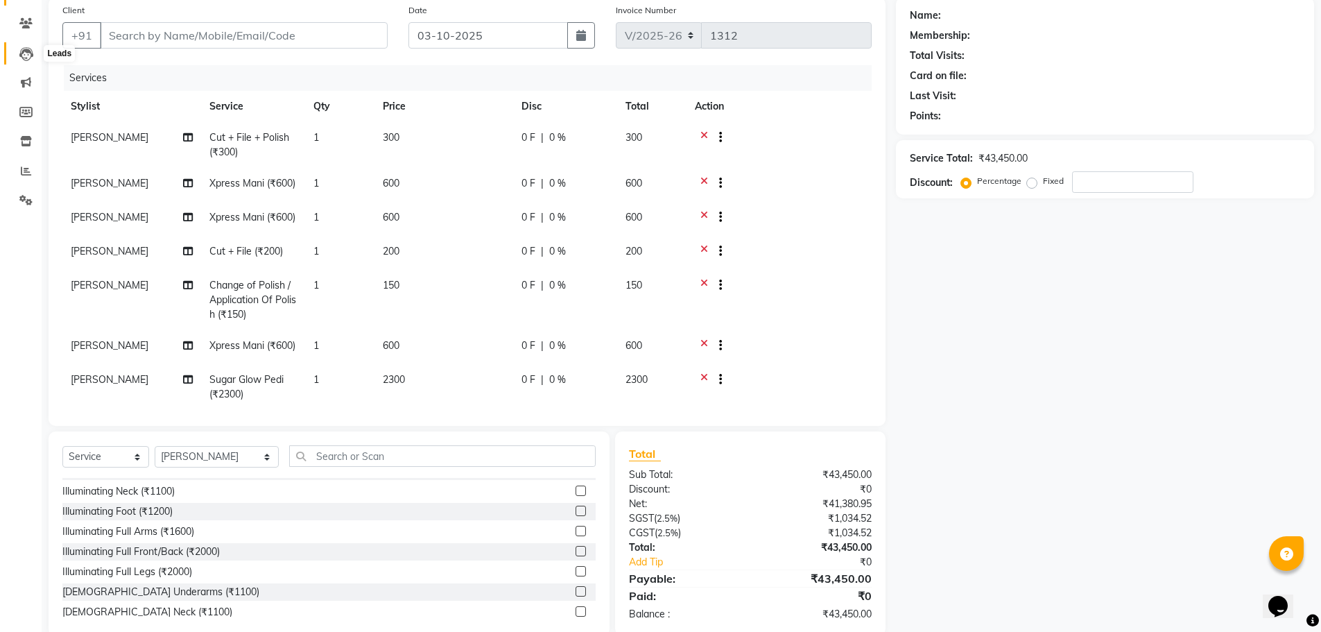
click at [31, 55] on icon at bounding box center [26, 54] width 14 height 14
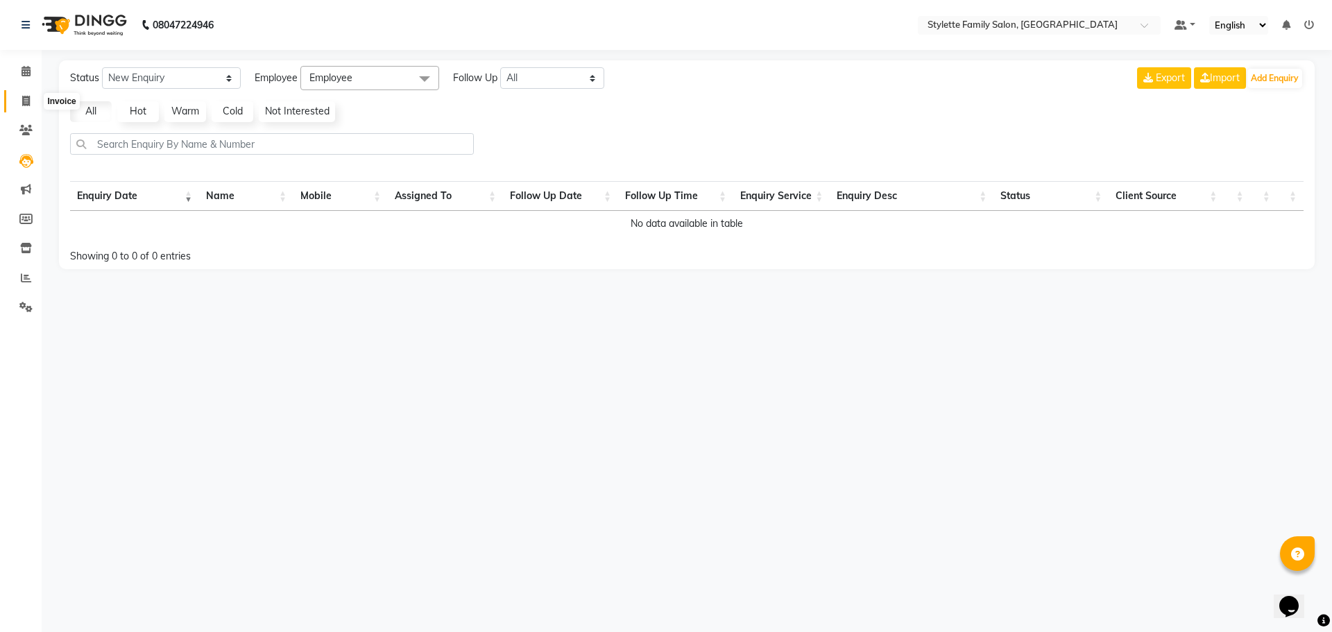
click at [21, 103] on span at bounding box center [26, 102] width 24 height 16
select select "6990"
select select "service"
